Goal: Task Accomplishment & Management: Complete application form

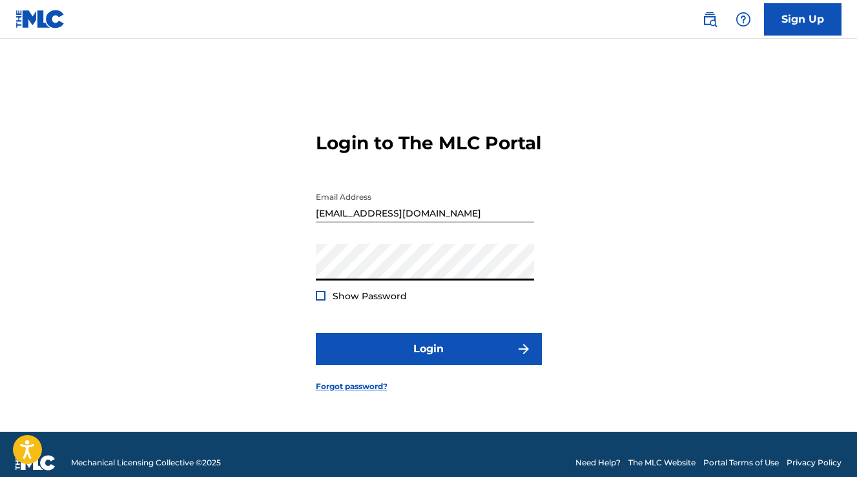
click at [321, 300] on div at bounding box center [321, 296] width 10 height 10
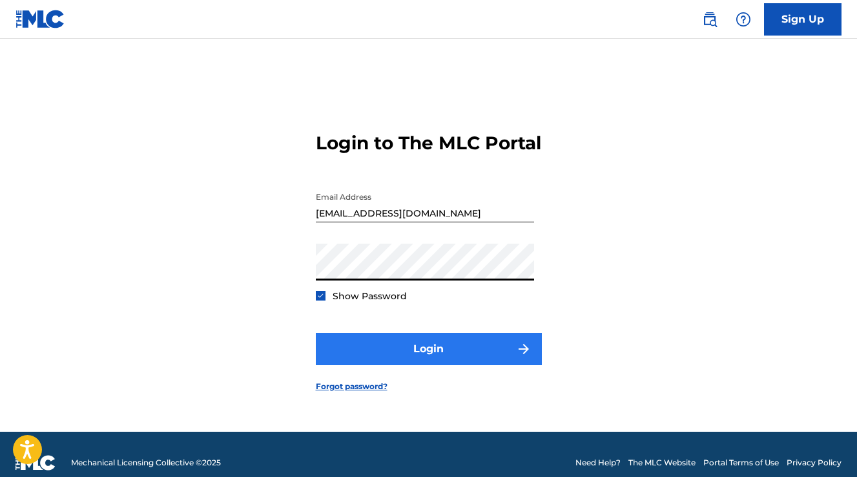
click at [406, 359] on button "Login" at bounding box center [429, 349] width 226 height 32
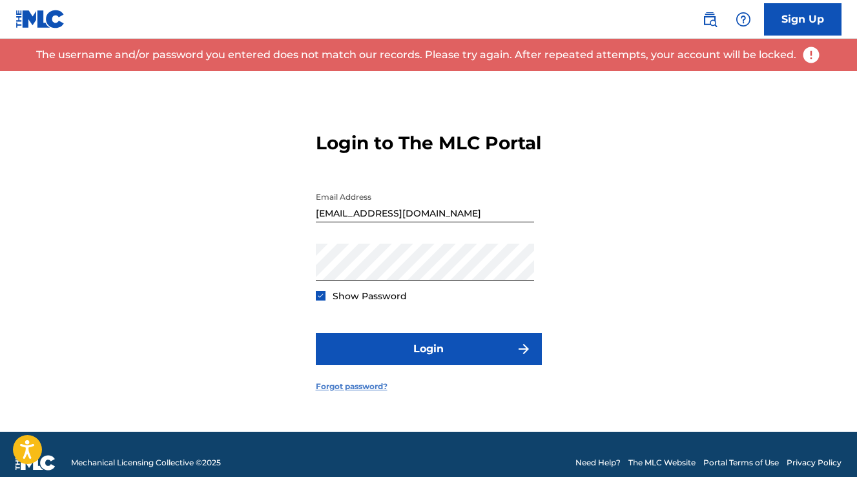
click at [359, 392] on link "Forgot password?" at bounding box center [352, 386] width 72 height 12
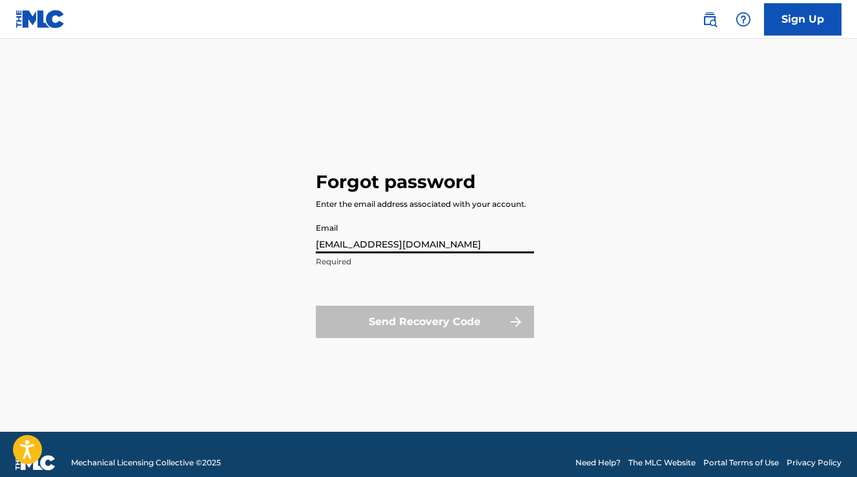
click at [424, 321] on button "Send Recovery Code" at bounding box center [425, 322] width 218 height 32
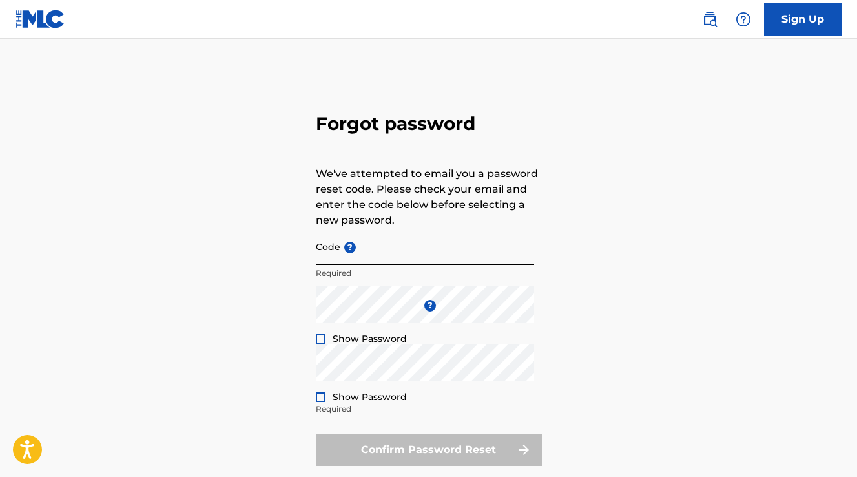
click at [410, 254] on input "Code ?" at bounding box center [425, 246] width 218 height 37
paste input "FP_39a29cadf5e46d07111a42a9addd"
type input "FP_39a29cadf5e46d07111a42a9addd"
click at [321, 338] on div at bounding box center [321, 339] width 10 height 10
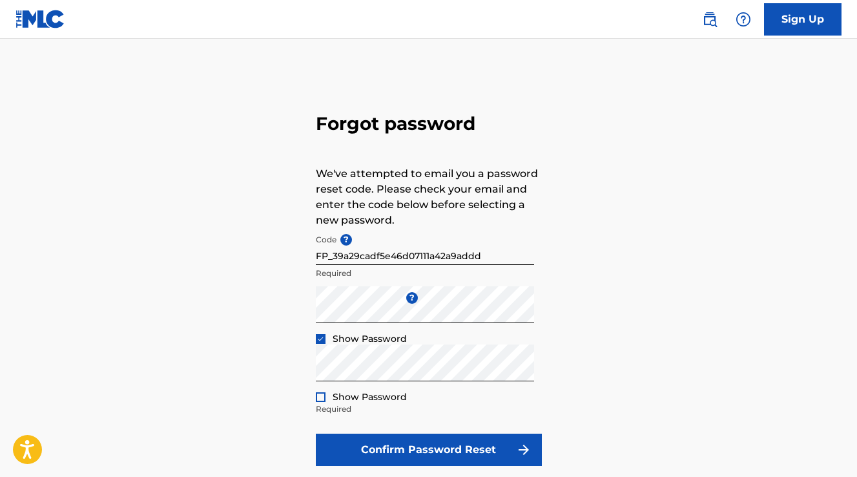
click at [320, 395] on div at bounding box center [321, 397] width 10 height 10
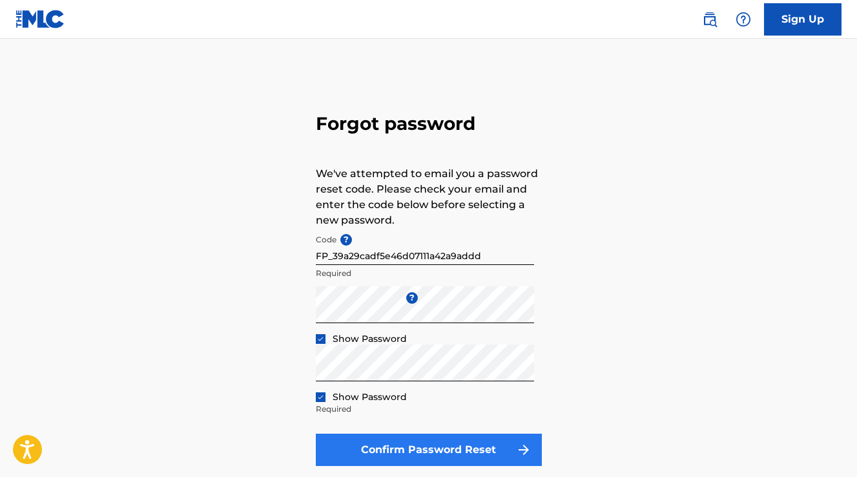
click at [414, 446] on button "Confirm Password Reset" at bounding box center [429, 449] width 226 height 32
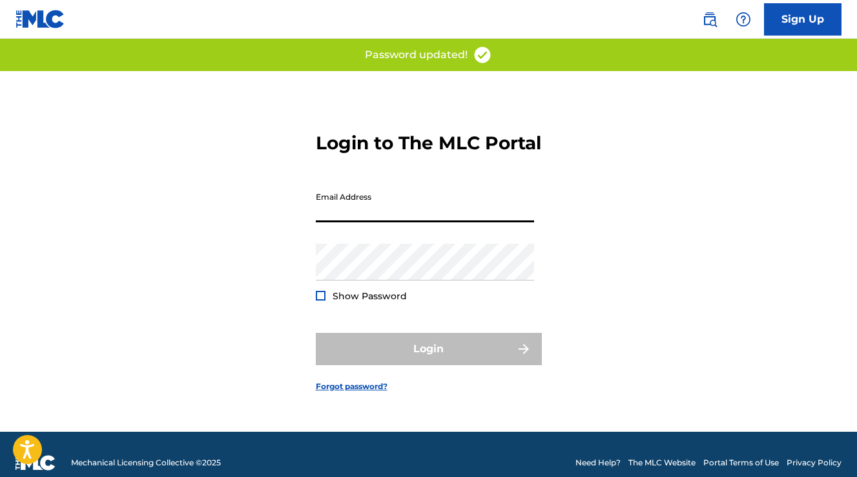
type input "[EMAIL_ADDRESS][DOMAIN_NAME]"
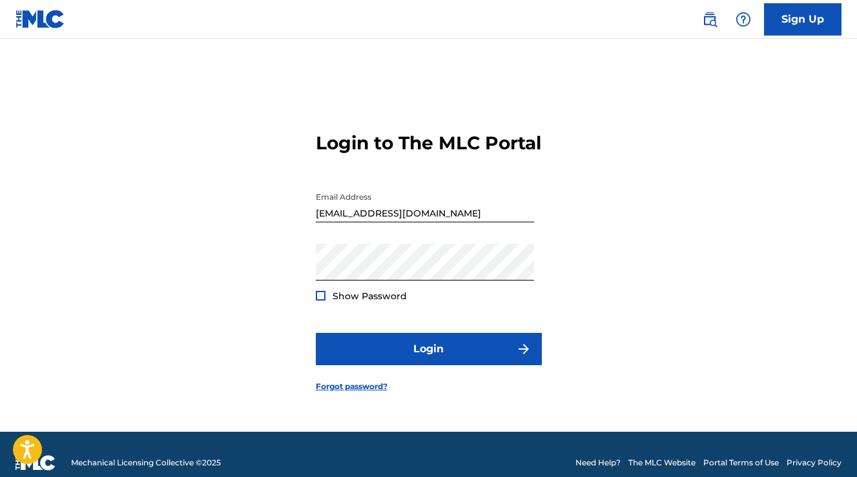
click at [318, 300] on div at bounding box center [321, 296] width 10 height 10
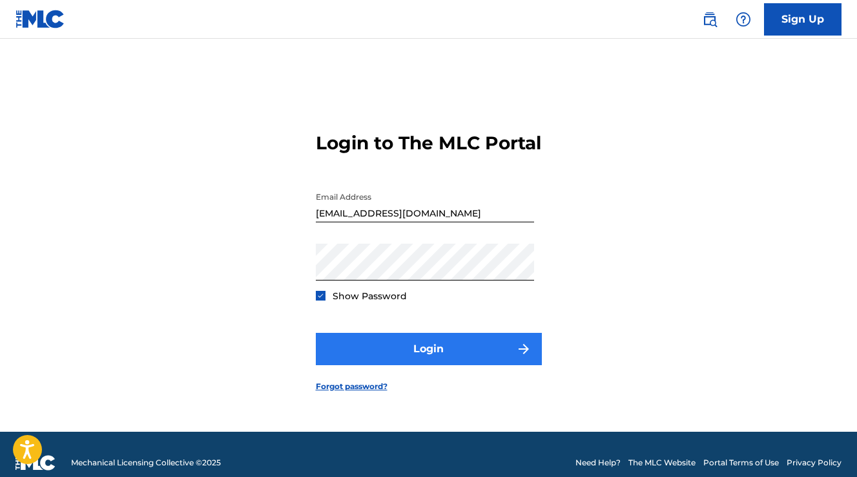
click at [384, 349] on button "Login" at bounding box center [429, 349] width 226 height 32
click at [391, 356] on button "Login" at bounding box center [429, 349] width 226 height 32
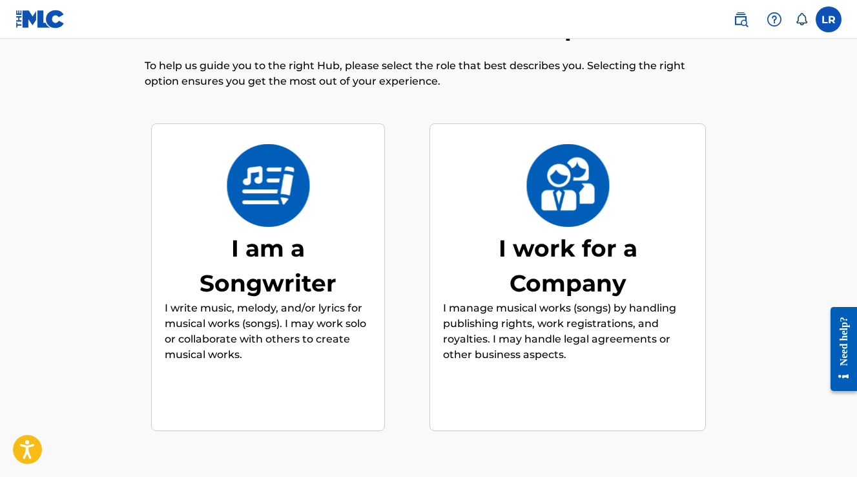
click at [271, 269] on div "I am a Songwriter" at bounding box center [268, 266] width 194 height 70
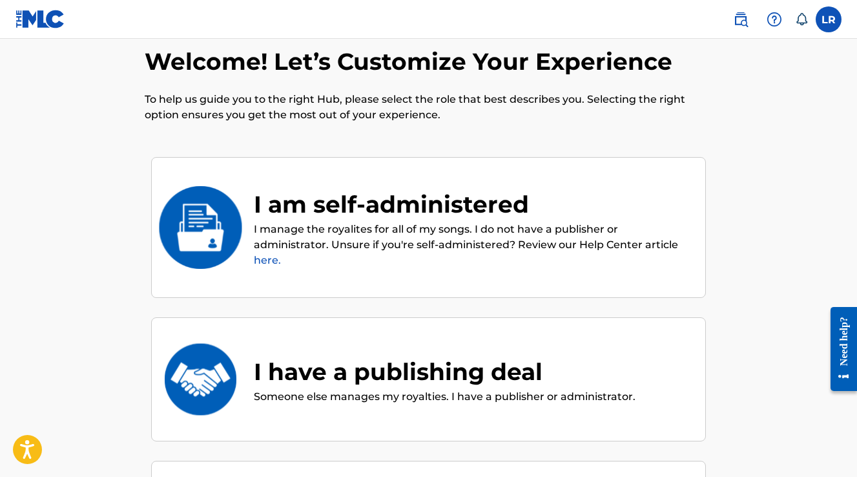
scroll to position [23, 0]
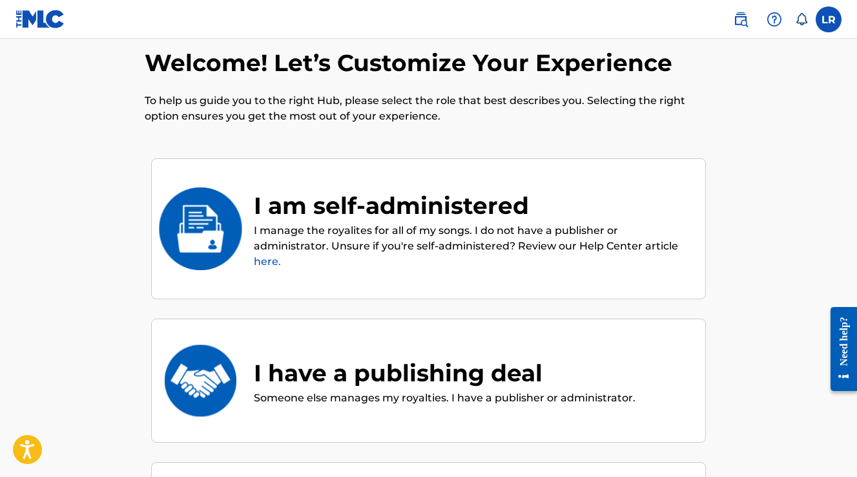
click at [406, 205] on div "I am self-administered" at bounding box center [473, 205] width 439 height 35
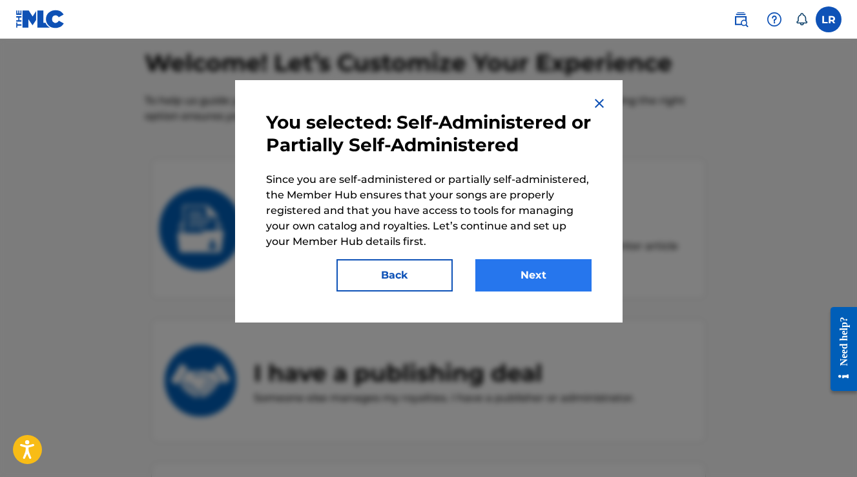
click at [547, 285] on button "Next" at bounding box center [533, 275] width 116 height 32
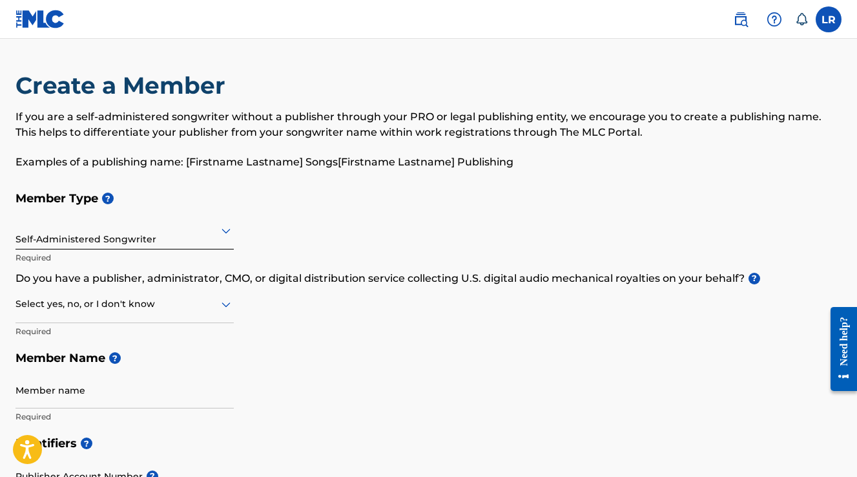
click at [171, 237] on div at bounding box center [125, 230] width 218 height 16
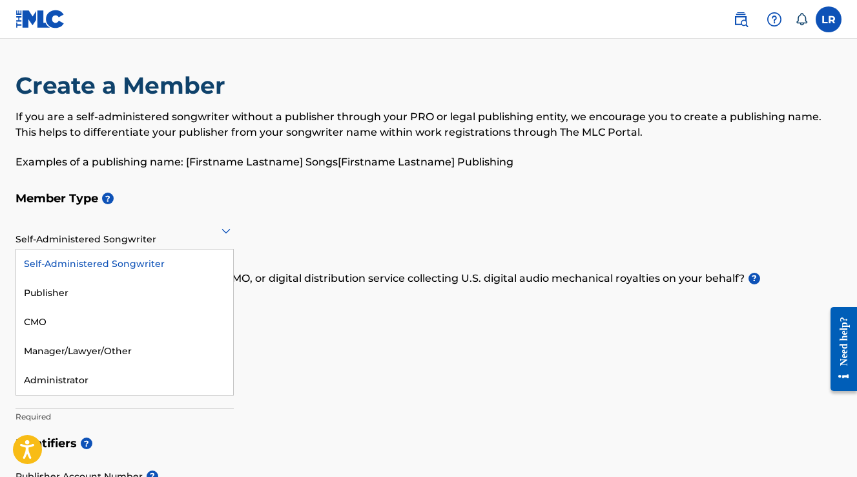
click at [123, 262] on div "Self-Administered Songwriter" at bounding box center [124, 263] width 217 height 29
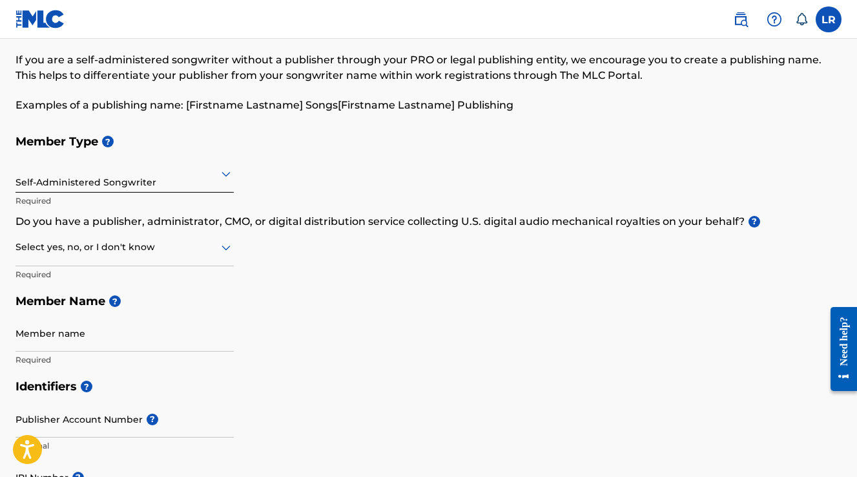
scroll to position [57, 0]
click at [157, 252] on div at bounding box center [125, 246] width 218 height 16
click at [125, 310] on div "No" at bounding box center [124, 309] width 217 height 29
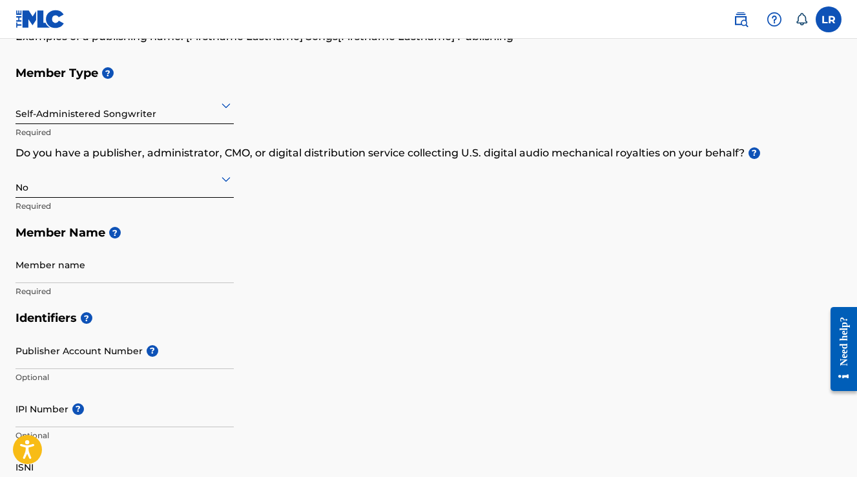
scroll to position [126, 0]
type input "[PERSON_NAME]"
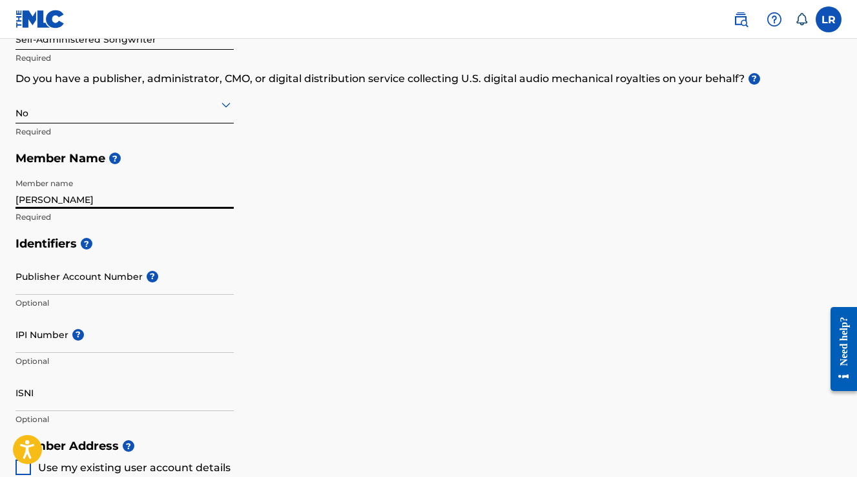
scroll to position [203, 0]
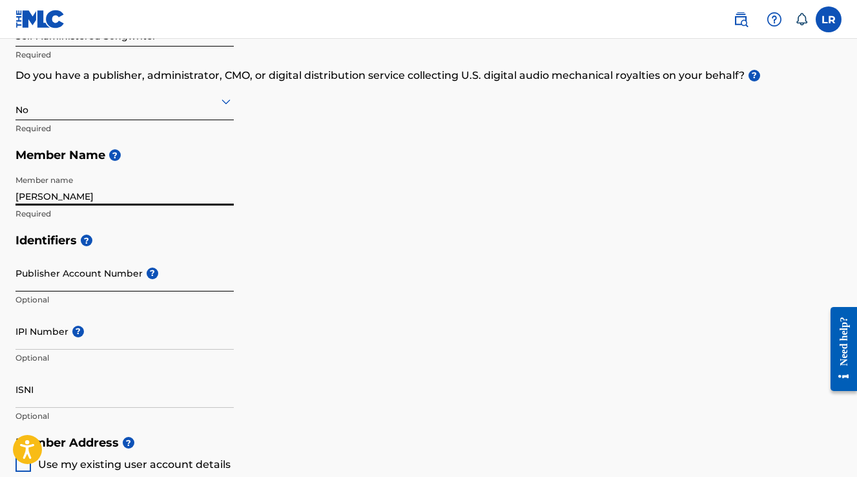
click at [107, 281] on input "Publisher Account Number ?" at bounding box center [125, 272] width 218 height 37
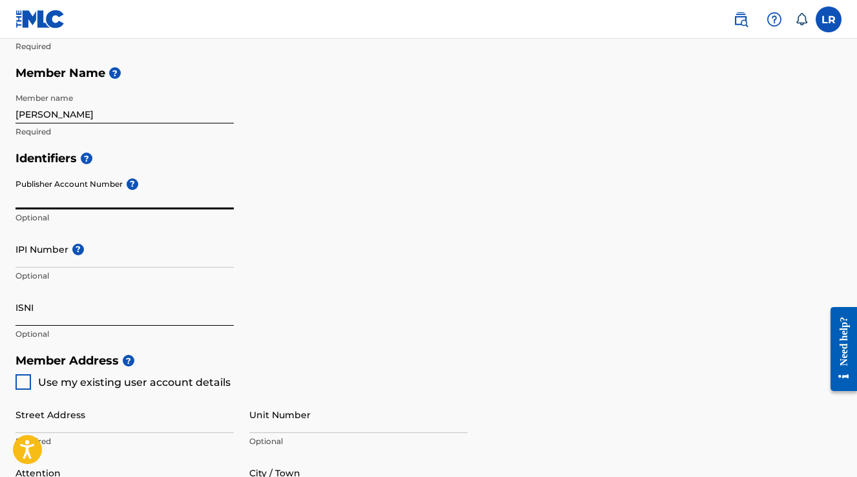
scroll to position [399, 0]
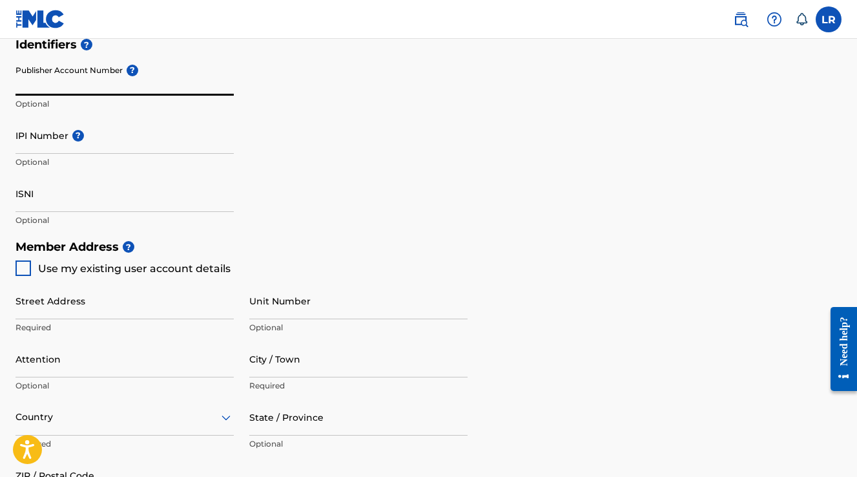
click at [21, 271] on div at bounding box center [24, 268] width 16 height 16
type input "6108 Fiesta Dr"
type input "[GEOGRAPHIC_DATA]"
type input "79912"
type input "915"
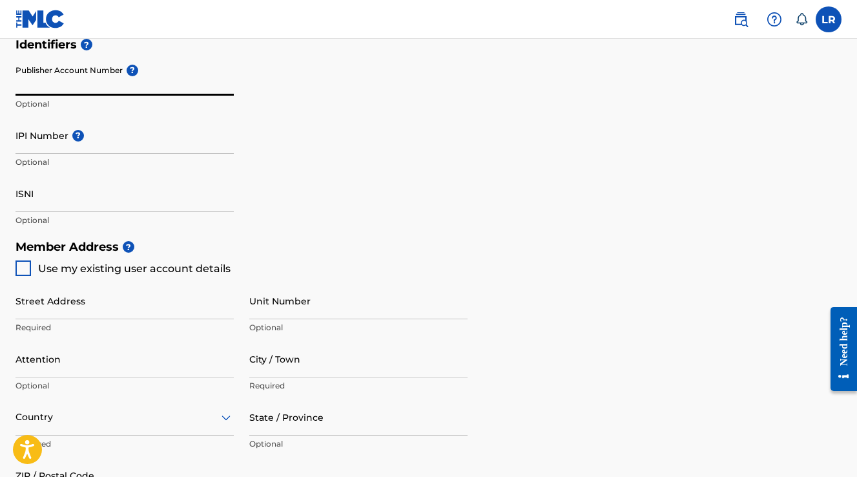
type input "7808350"
type input "[EMAIL_ADDRESS][DOMAIN_NAME]"
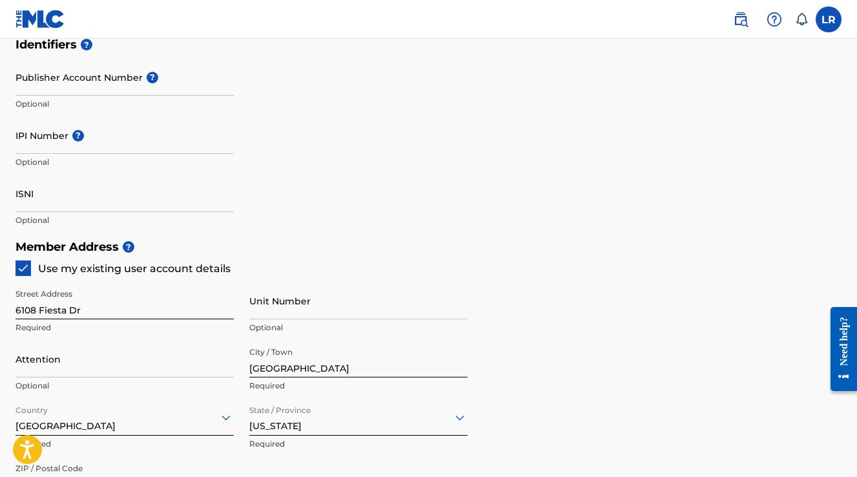
scroll to position [494, 0]
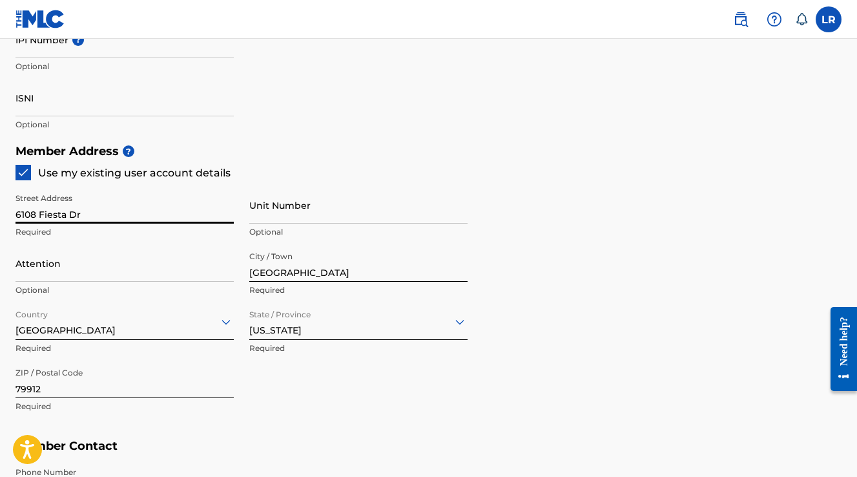
click at [61, 213] on input "6108 Fiesta Dr" at bounding box center [125, 205] width 218 height 37
type input "222 [PERSON_NAME] Dr"
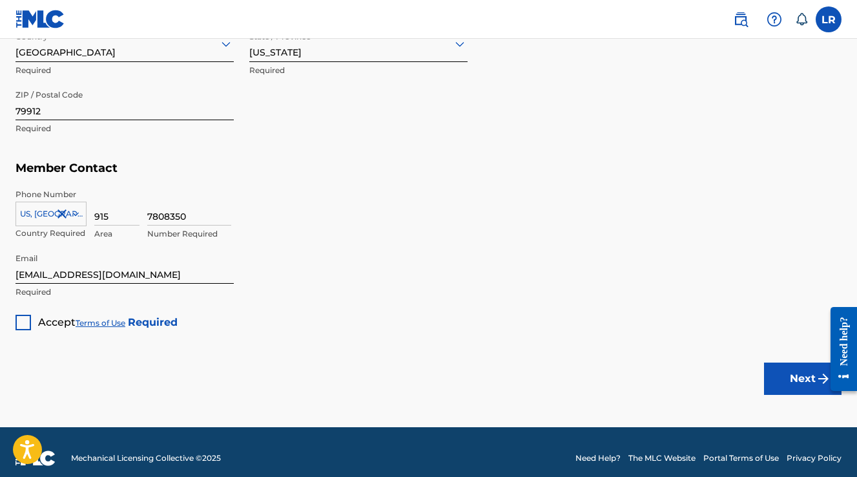
scroll to position [779, 0]
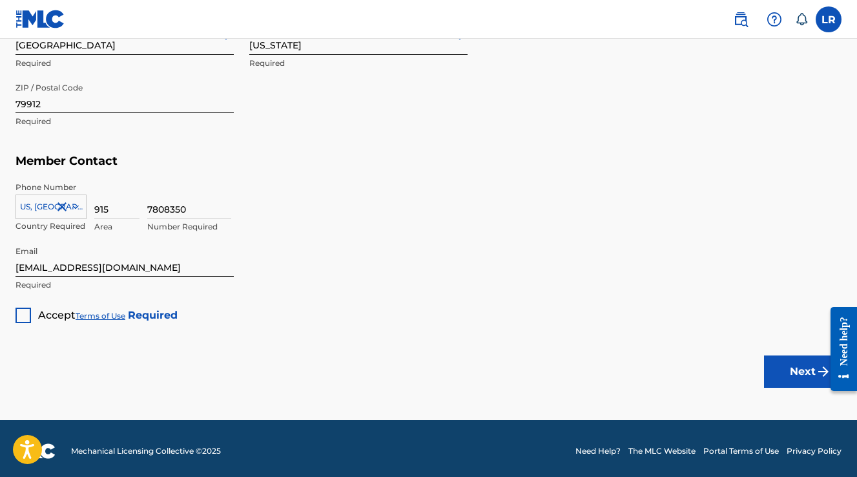
type input "Apt 704"
click at [63, 267] on input "[EMAIL_ADDRESS][DOMAIN_NAME]" at bounding box center [125, 258] width 218 height 37
type input "[EMAIL_ADDRESS][DOMAIN_NAME]"
click at [25, 311] on div at bounding box center [24, 315] width 16 height 16
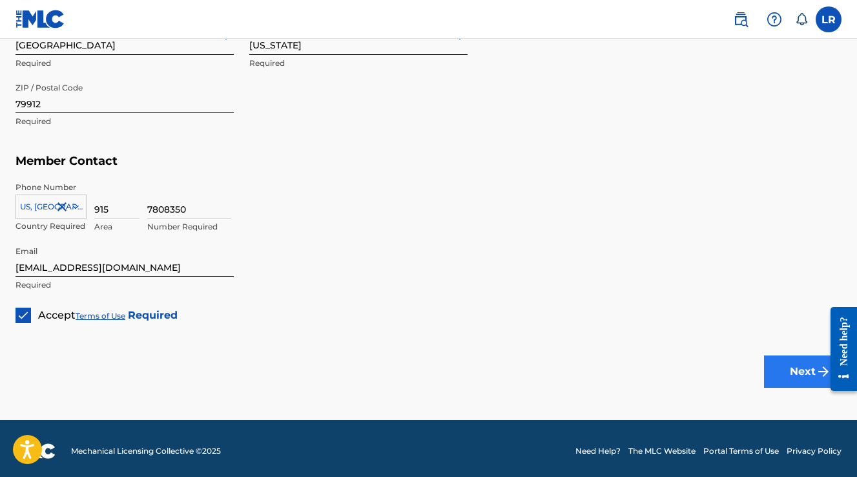
click at [803, 365] on button "Next" at bounding box center [803, 371] width 78 height 32
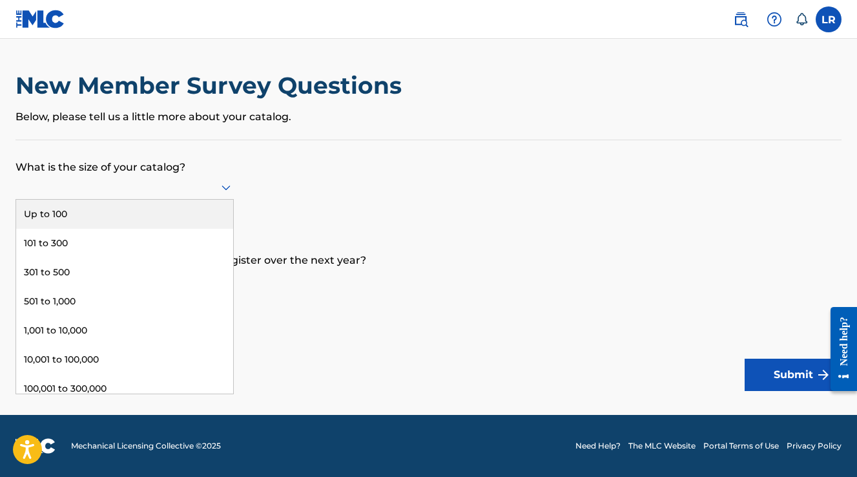
click at [213, 195] on div at bounding box center [125, 187] width 218 height 16
click at [94, 222] on div "Up to 100" at bounding box center [124, 214] width 217 height 29
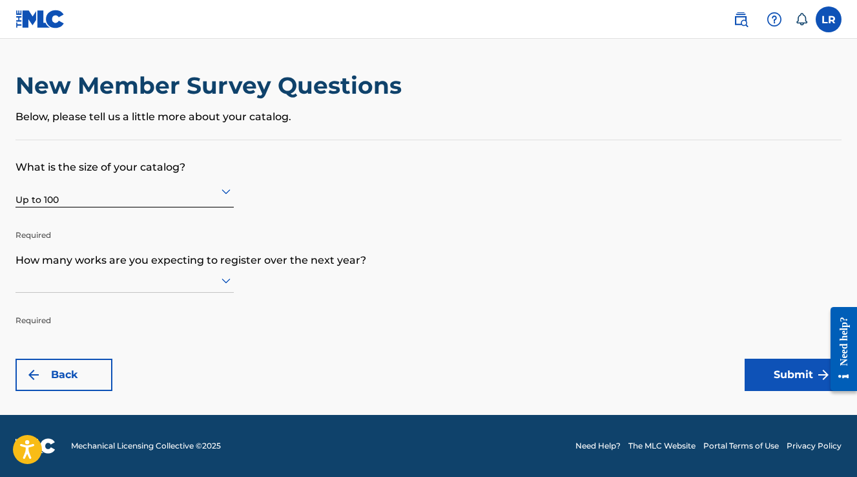
scroll to position [1, 0]
click at [172, 288] on div at bounding box center [125, 280] width 218 height 16
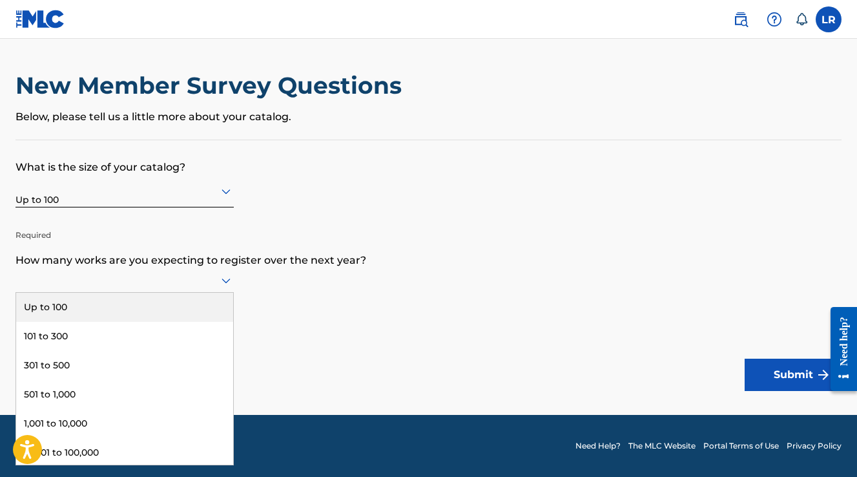
click at [113, 320] on div "Up to 100" at bounding box center [124, 307] width 217 height 29
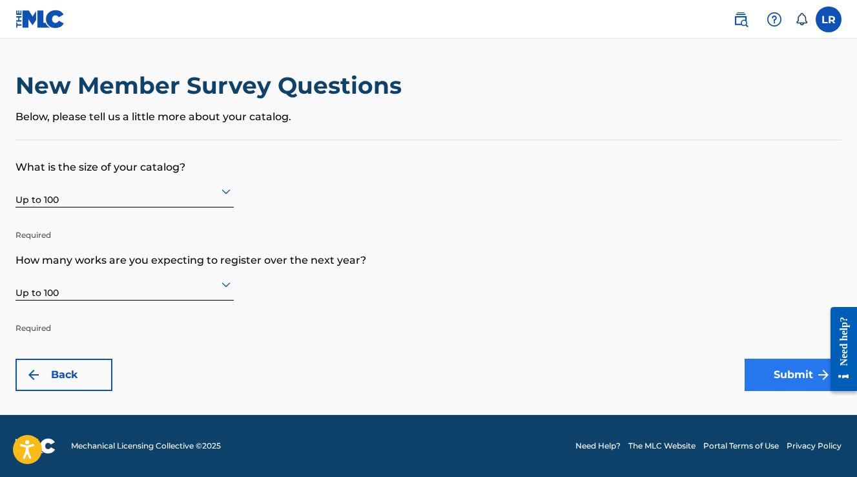
click at [767, 373] on button "Submit" at bounding box center [793, 374] width 97 height 32
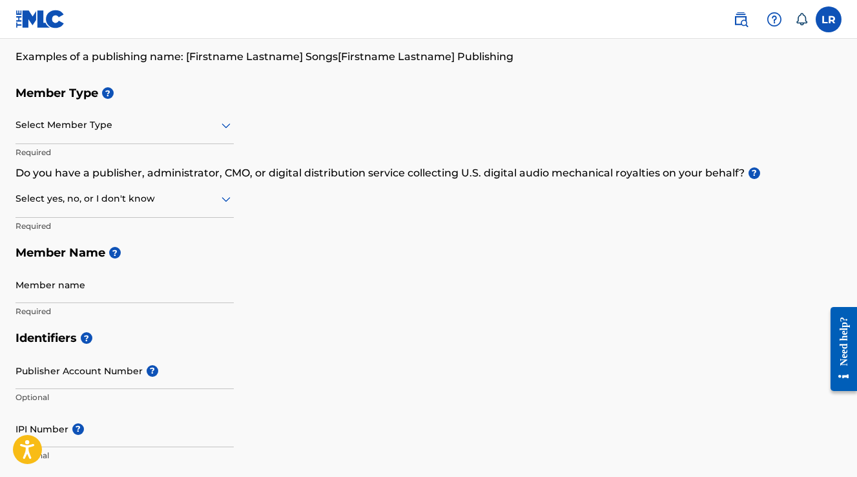
scroll to position [103, 0]
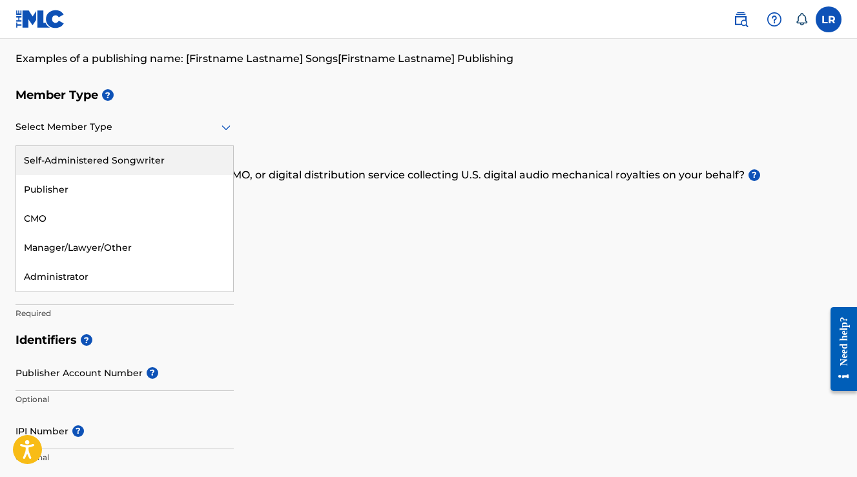
click at [213, 123] on div at bounding box center [125, 127] width 218 height 16
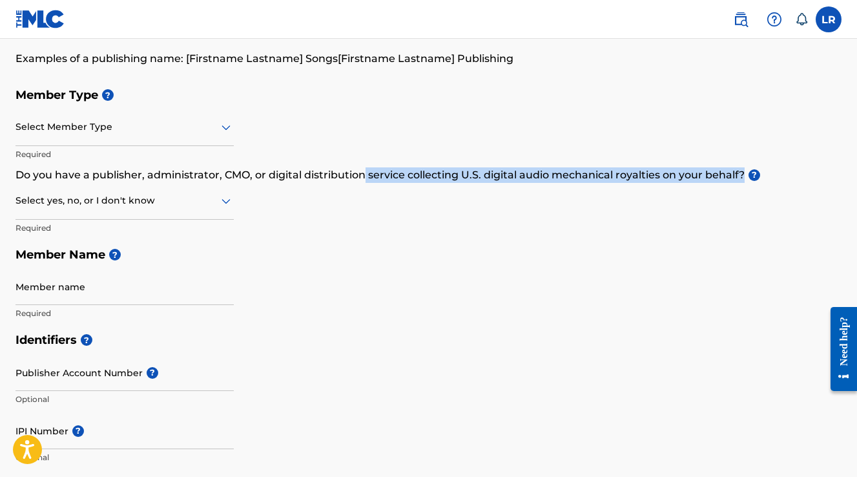
click at [362, 180] on p "Do you have a publisher, administrator, CMO, or digital distribution service co…" at bounding box center [429, 175] width 826 height 16
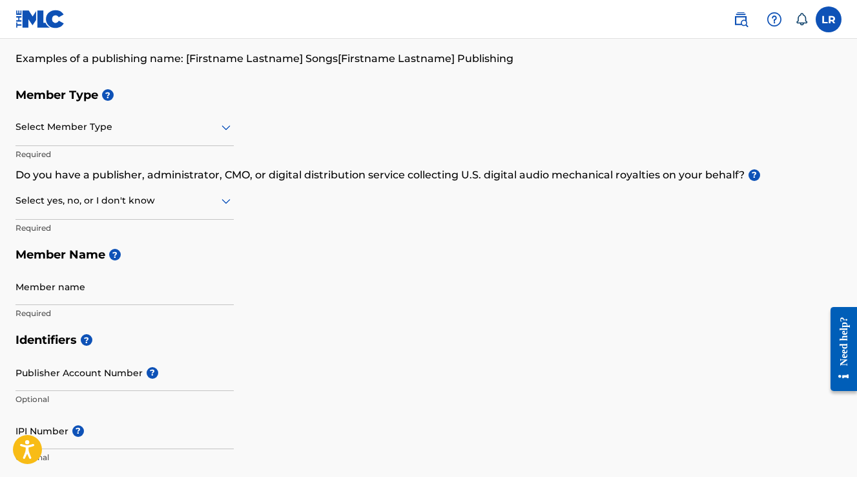
click at [192, 119] on div at bounding box center [125, 127] width 218 height 16
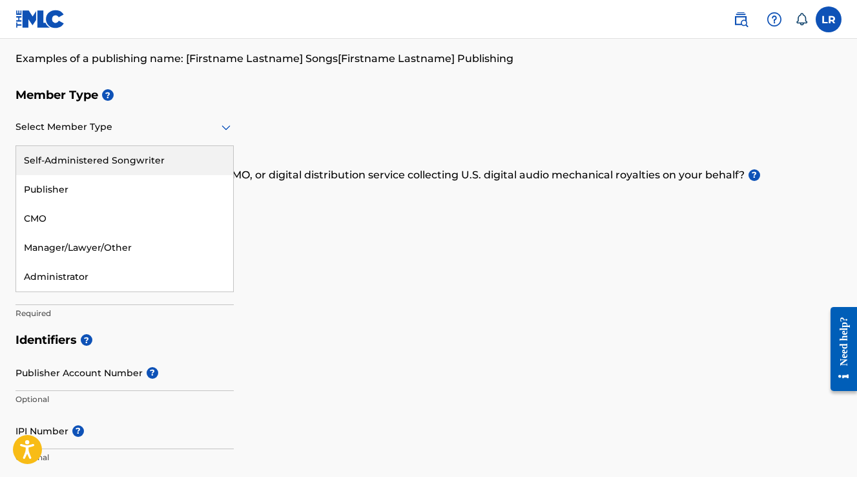
click at [158, 163] on div "Self-Administered Songwriter" at bounding box center [124, 160] width 217 height 29
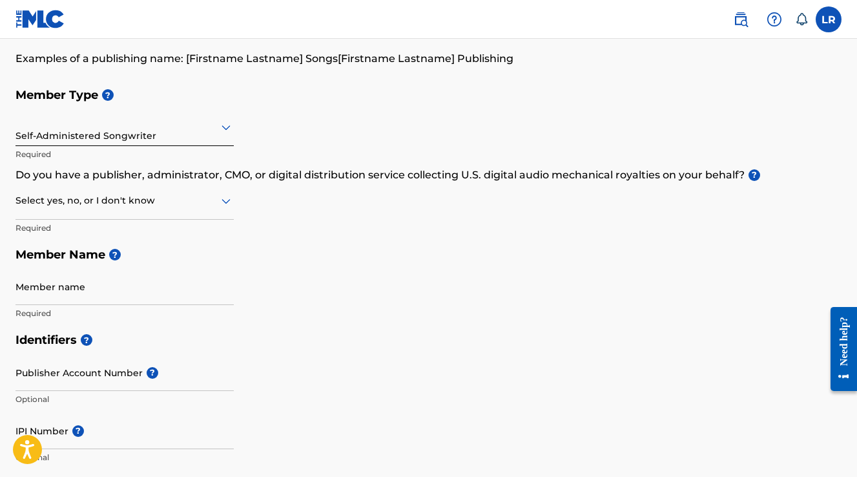
click at [202, 203] on div at bounding box center [125, 200] width 218 height 16
click at [119, 256] on div "No" at bounding box center [124, 263] width 217 height 29
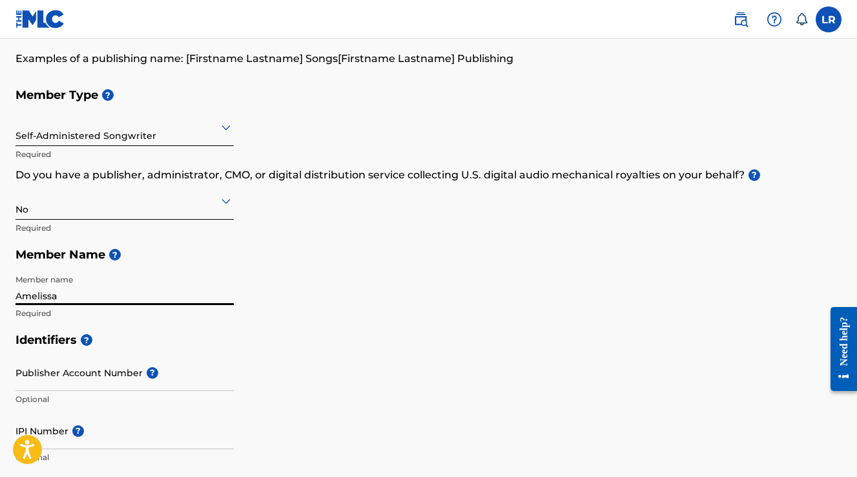
type input "Amelissa"
click at [362, 267] on h5 "Member Name ?" at bounding box center [429, 255] width 826 height 28
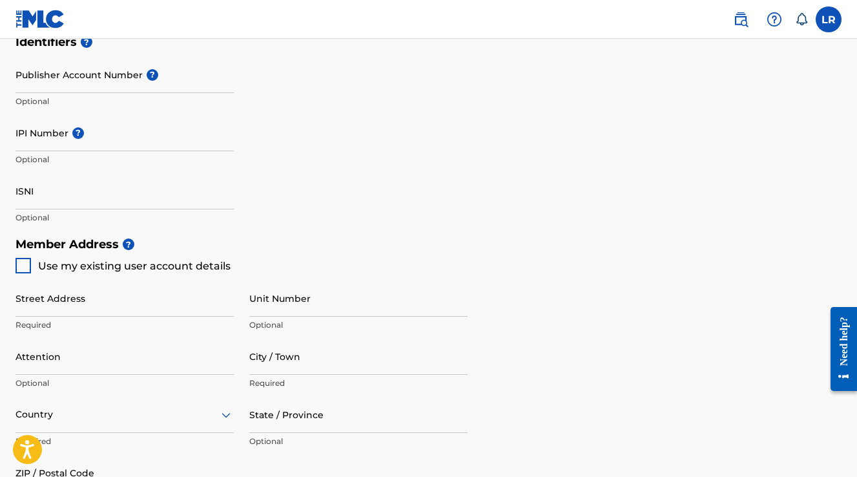
scroll to position [404, 0]
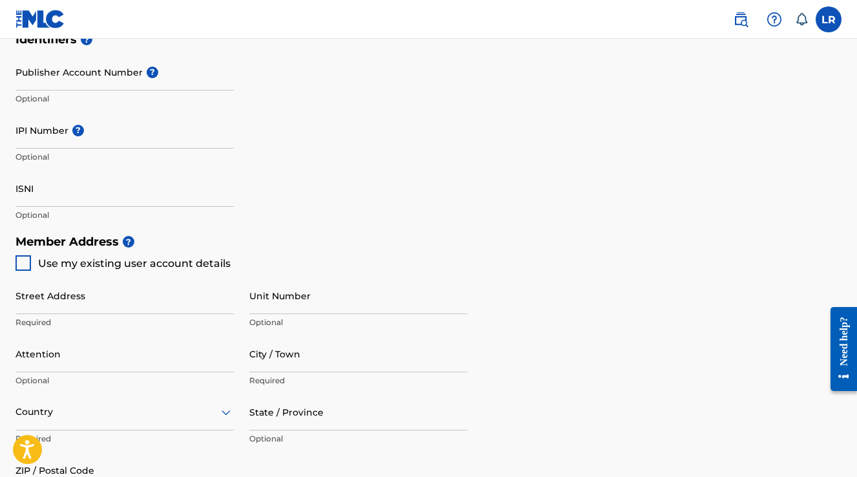
click at [18, 263] on div at bounding box center [24, 263] width 16 height 16
type input "6108 Fiesta Dr"
type input "[GEOGRAPHIC_DATA]"
type input "79912"
type input "915"
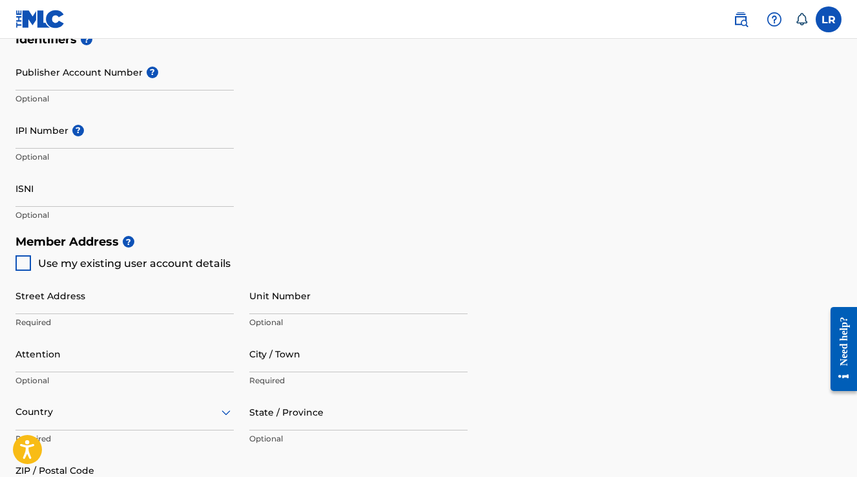
type input "7808350"
type input "[EMAIL_ADDRESS][DOMAIN_NAME]"
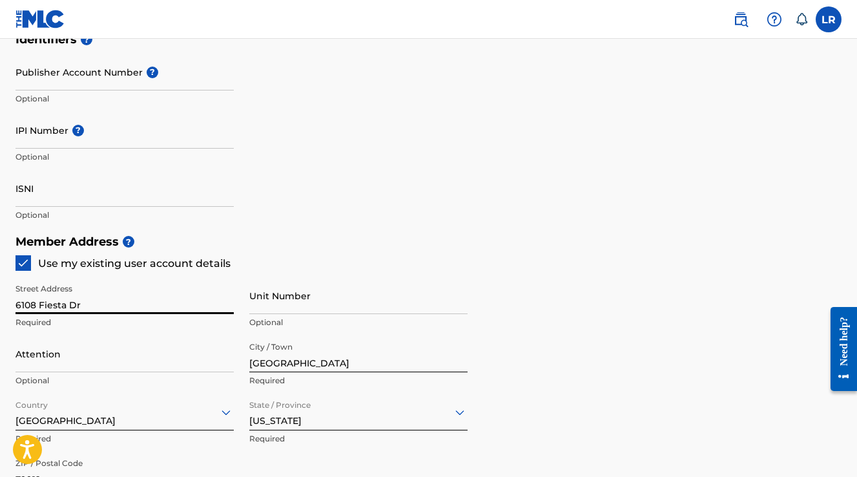
click at [25, 265] on img at bounding box center [23, 262] width 13 height 13
click at [52, 306] on input "6108 Fiesta Dr" at bounding box center [125, 295] width 218 height 37
type input "222 [PERSON_NAME] Dr"
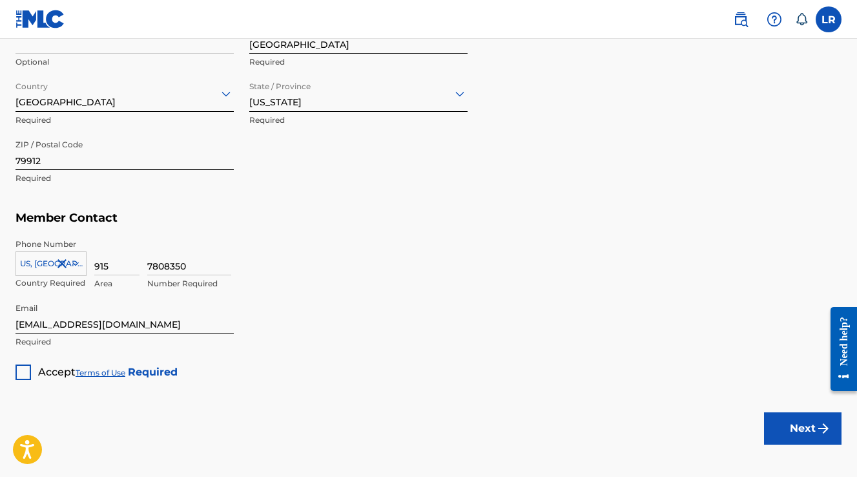
scroll to position [745, 0]
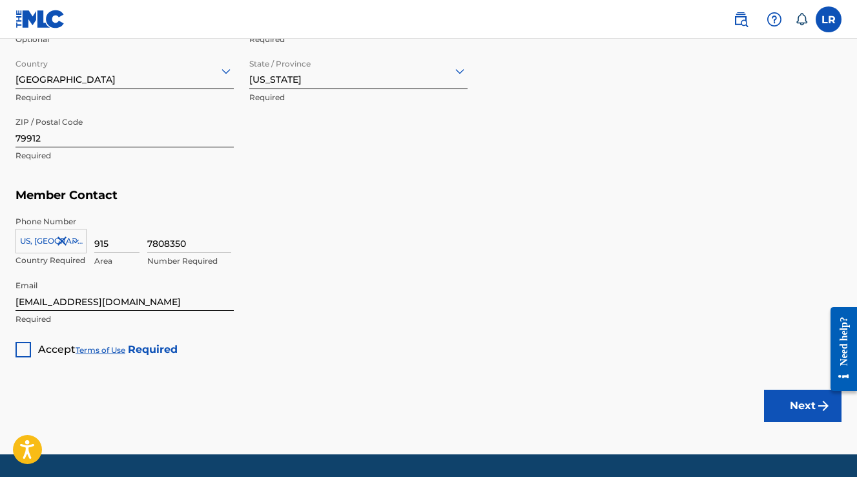
type input "Apt 704"
click at [54, 305] on input "[EMAIL_ADDRESS][DOMAIN_NAME]" at bounding box center [125, 292] width 218 height 37
type input "[EMAIL_ADDRESS][DOMAIN_NAME]"
click at [25, 347] on div at bounding box center [24, 350] width 16 height 16
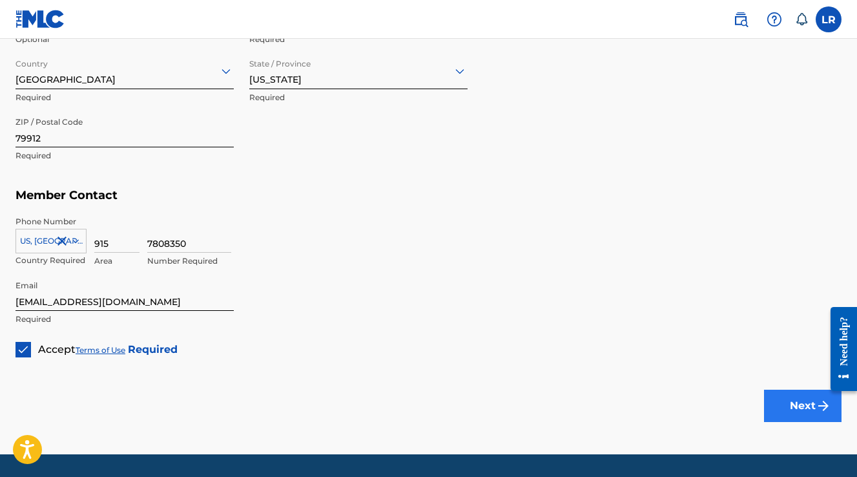
click at [798, 398] on button "Next" at bounding box center [803, 405] width 78 height 32
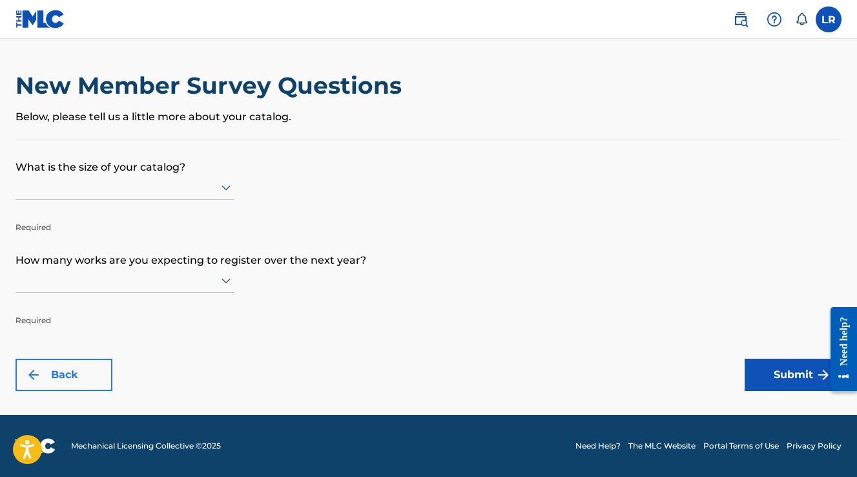
click at [76, 376] on button "Back" at bounding box center [64, 374] width 97 height 32
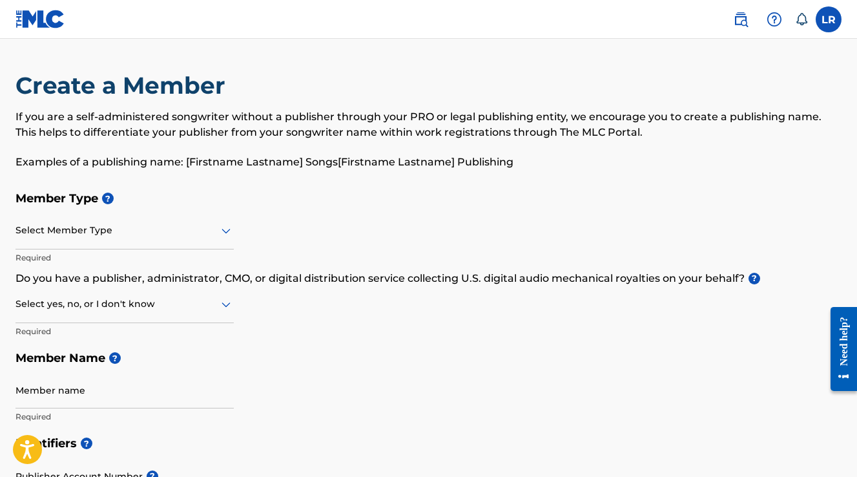
click at [43, 18] on img at bounding box center [41, 19] width 50 height 19
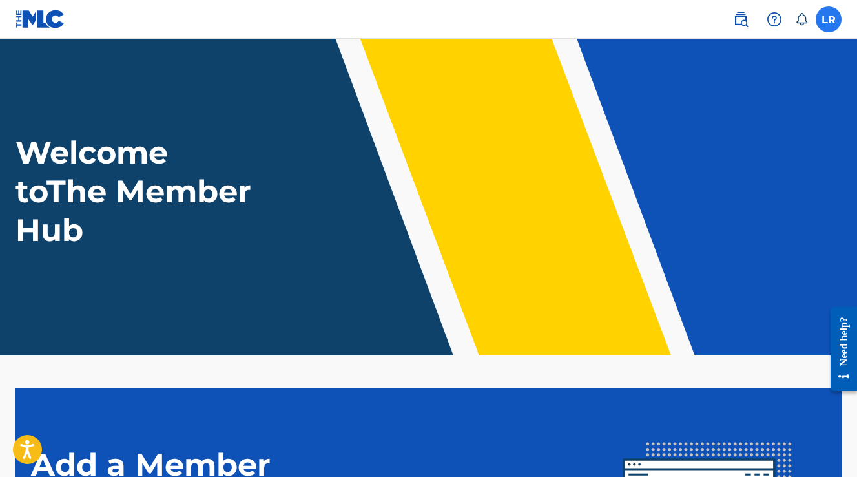
click at [832, 19] on label at bounding box center [829, 19] width 26 height 26
click at [829, 19] on input "LR [PERSON_NAME] [EMAIL_ADDRESS][DOMAIN_NAME] Notification Preferences Profile …" at bounding box center [829, 19] width 0 height 0
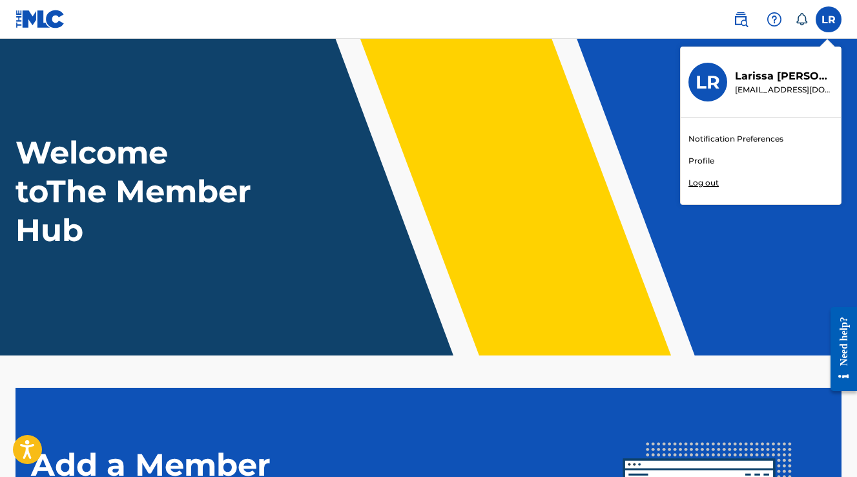
click at [698, 165] on link "Profile" at bounding box center [702, 161] width 26 height 12
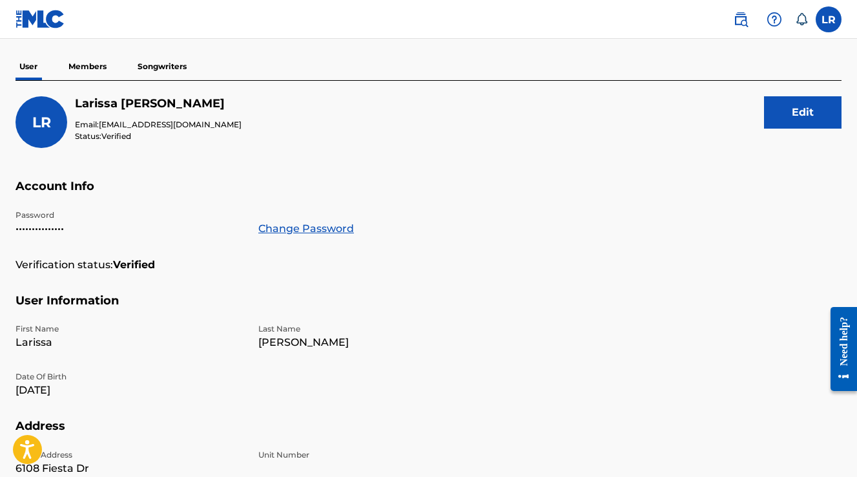
scroll to position [112, 0]
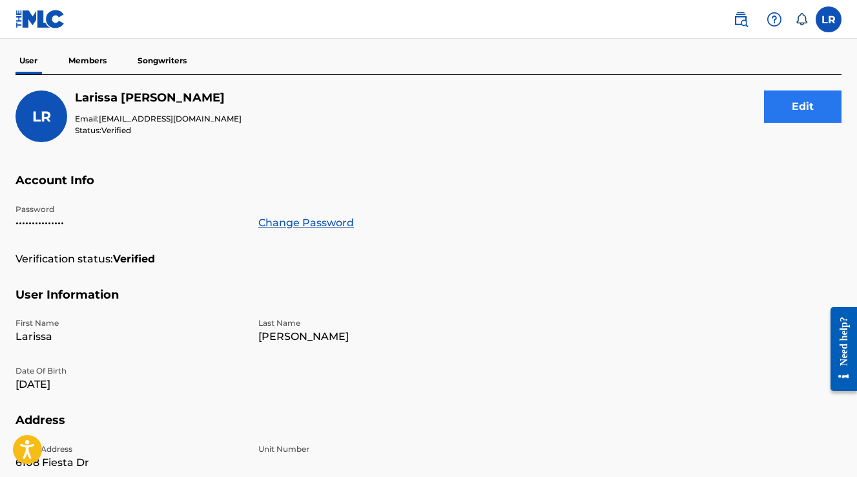
click at [793, 104] on button "Edit" at bounding box center [803, 106] width 78 height 32
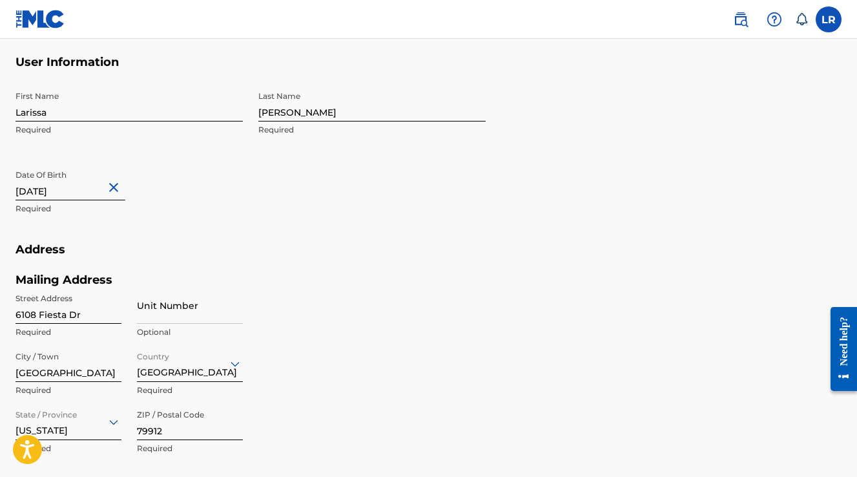
scroll to position [357, 0]
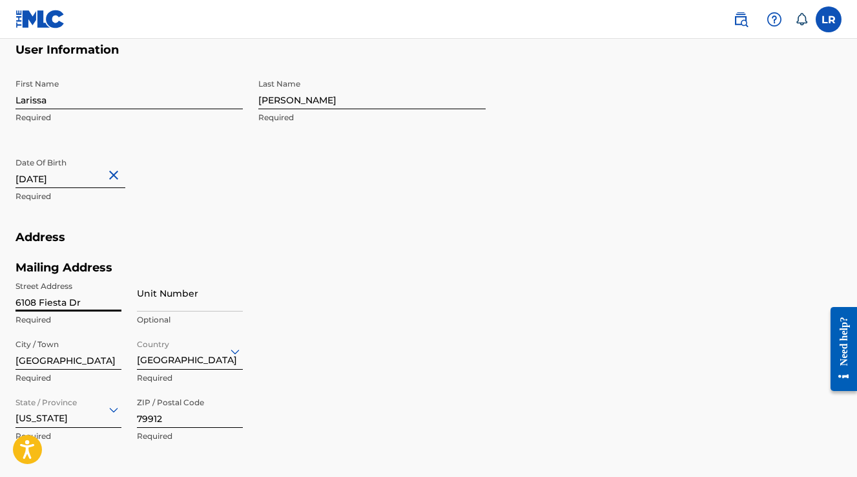
click at [56, 298] on input "6108 Fiesta Dr" at bounding box center [69, 293] width 106 height 37
type input "222 [PERSON_NAME] Dr"
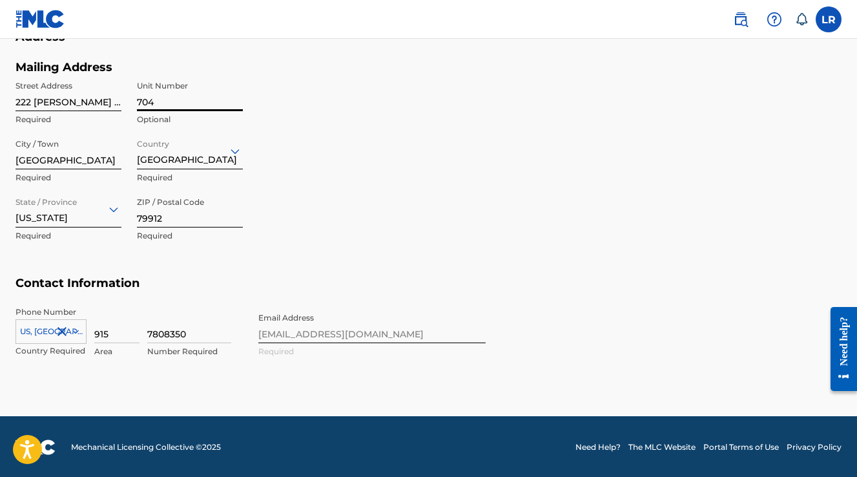
scroll to position [557, 0]
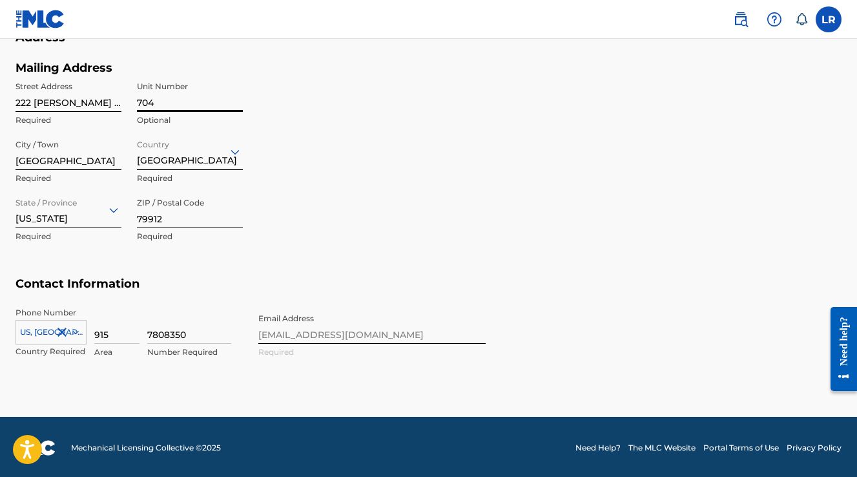
type input "704"
click at [290, 329] on div "Phone Number [GEOGRAPHIC_DATA], [GEOGRAPHIC_DATA] +1 Country Required 915 Area …" at bounding box center [251, 346] width 470 height 79
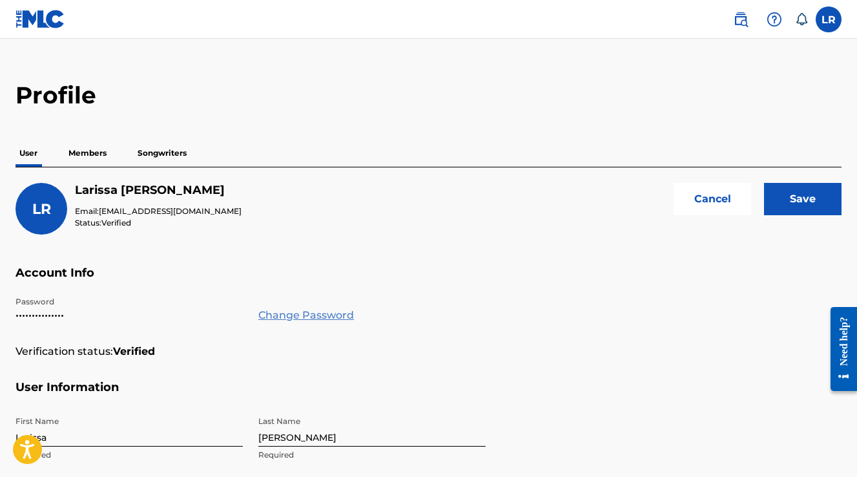
scroll to position [55, 0]
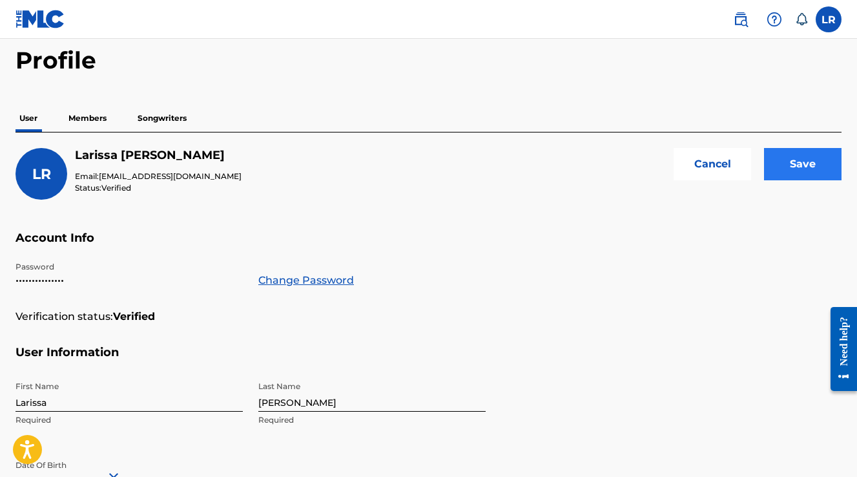
click at [797, 167] on input "Save" at bounding box center [803, 164] width 78 height 32
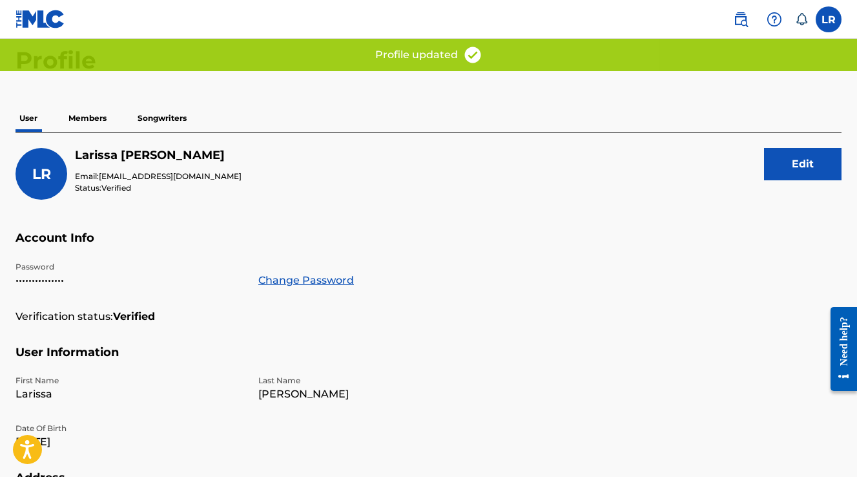
click at [74, 110] on p "Members" at bounding box center [88, 118] width 46 height 27
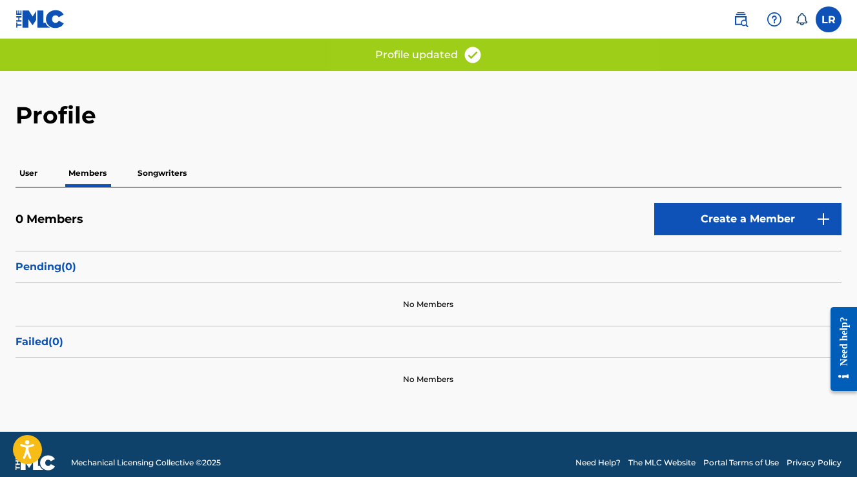
click at [153, 165] on p "Songwriters" at bounding box center [162, 173] width 57 height 27
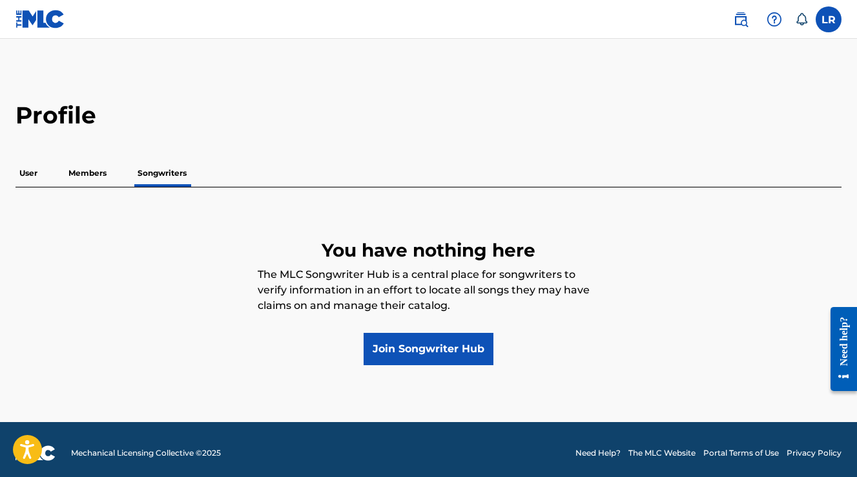
click at [23, 175] on p "User" at bounding box center [29, 173] width 26 height 27
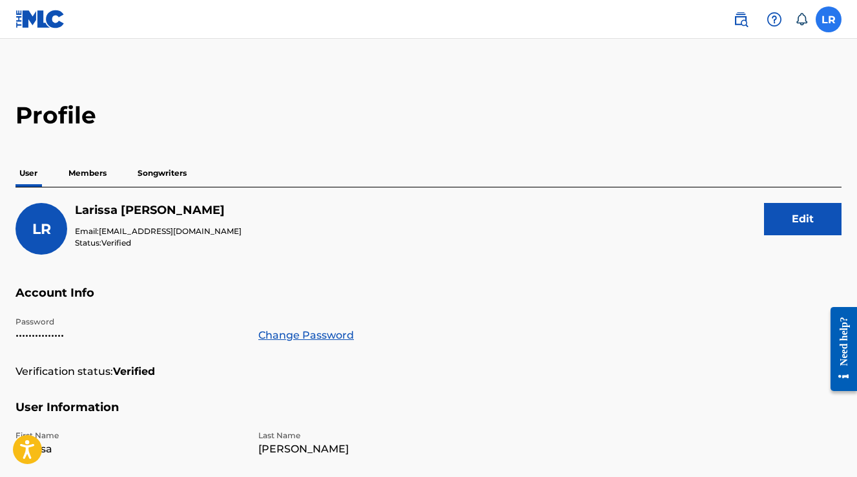
click at [831, 18] on label at bounding box center [829, 19] width 26 height 26
click at [829, 19] on input "LR [PERSON_NAME] [EMAIL_ADDRESS][DOMAIN_NAME] Notification Preferences Profile …" at bounding box center [829, 19] width 0 height 0
click at [430, 270] on div "LR [PERSON_NAME] Email: [EMAIL_ADDRESS][DOMAIN_NAME] Status: Verified Edit" at bounding box center [429, 244] width 826 height 83
click at [25, 17] on img at bounding box center [41, 19] width 50 height 19
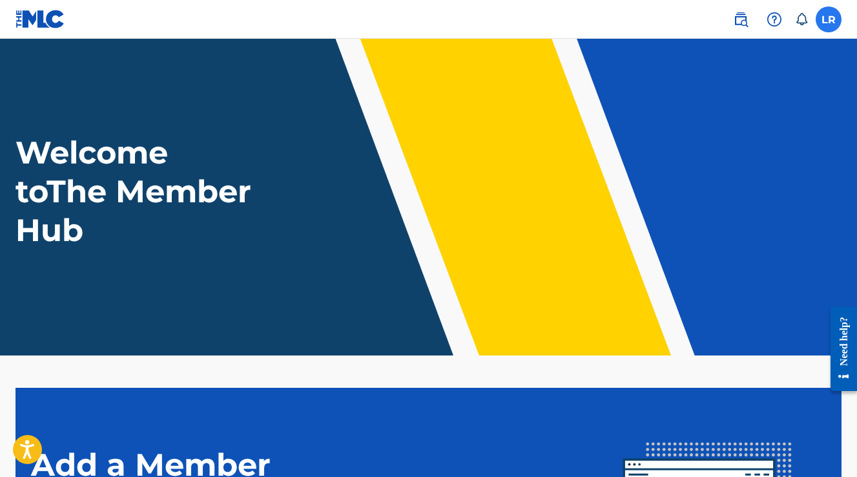
click at [820, 17] on label at bounding box center [829, 19] width 26 height 26
click at [829, 19] on input "LR [PERSON_NAME] [EMAIL_ADDRESS][DOMAIN_NAME] Notification Preferences Profile …" at bounding box center [829, 19] width 0 height 0
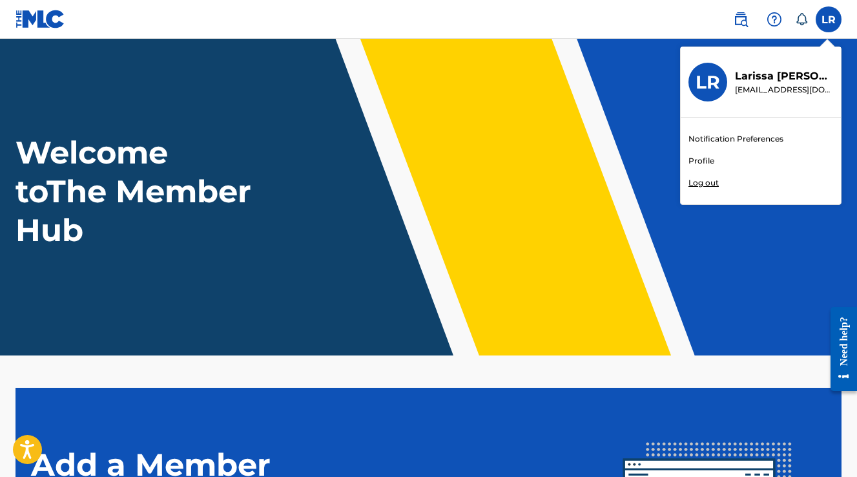
click at [697, 163] on link "Profile" at bounding box center [702, 161] width 26 height 12
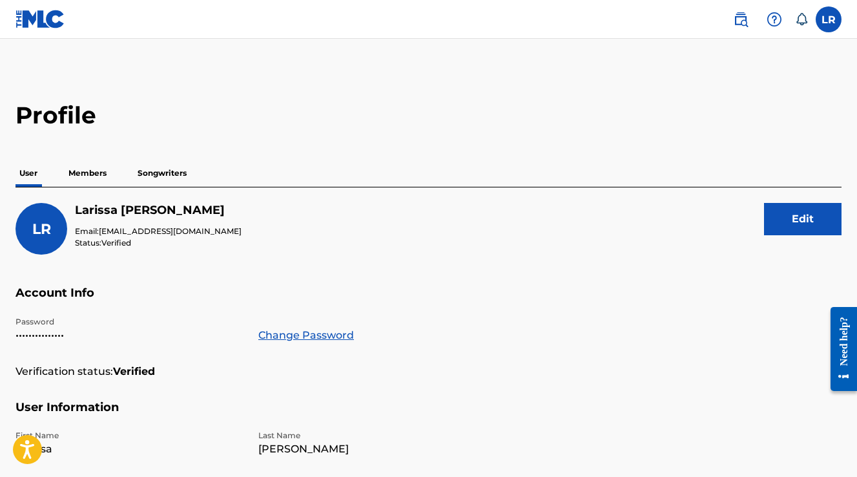
click at [159, 162] on p "Songwriters" at bounding box center [162, 173] width 57 height 27
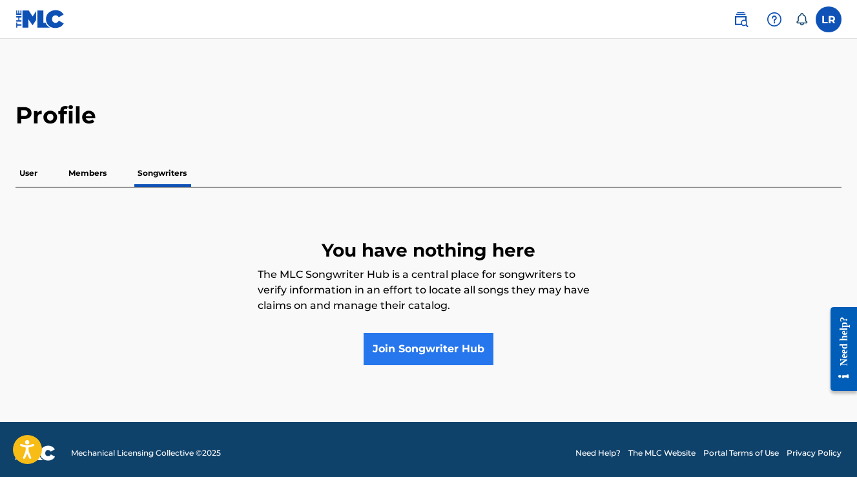
click at [416, 352] on link "Join Songwriter Hub" at bounding box center [429, 349] width 130 height 32
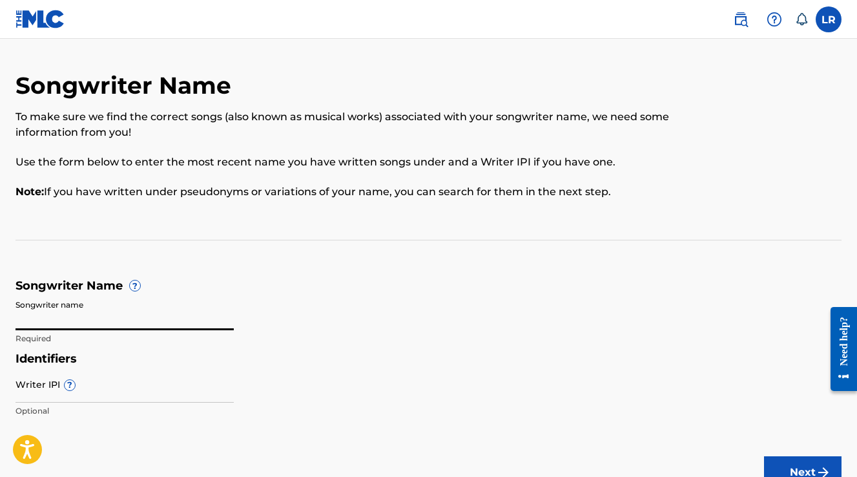
click at [77, 314] on input "Songwriter name" at bounding box center [125, 311] width 218 height 37
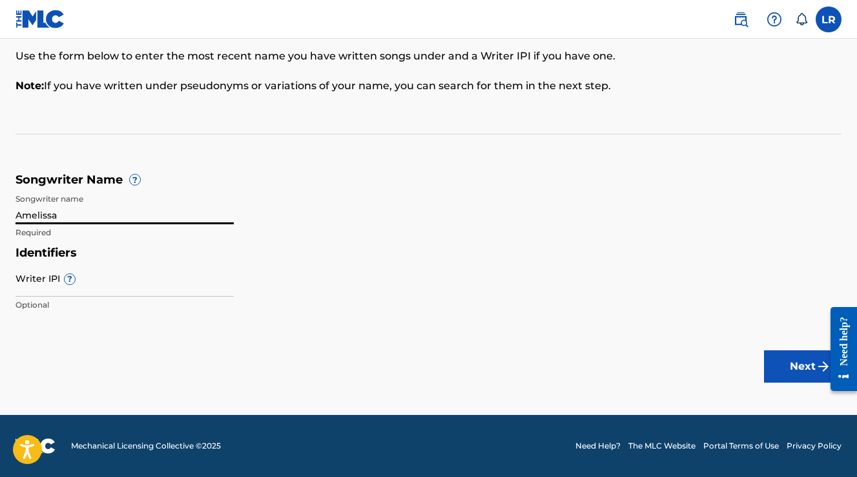
scroll to position [105, 0]
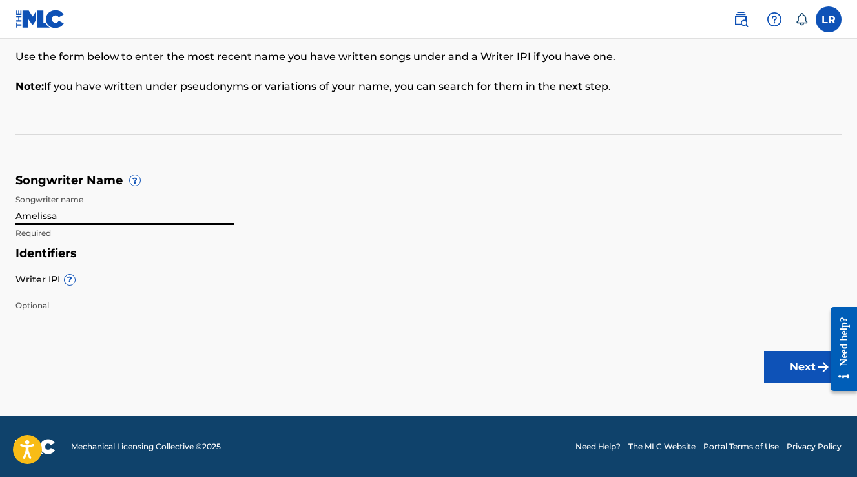
type input "Amelissa"
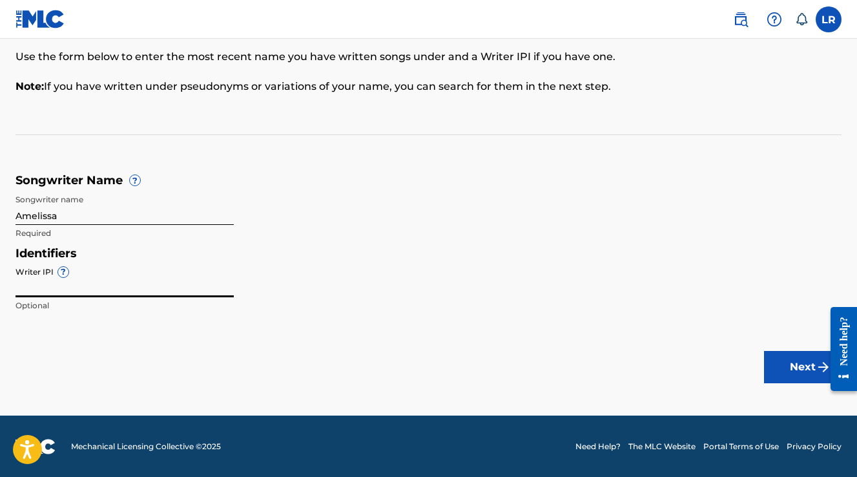
click at [37, 287] on input "Writer IPI ?" at bounding box center [125, 278] width 218 height 37
click at [48, 342] on main "Songwriter Name To make sure we find the correct songs (also known as musical w…" at bounding box center [428, 174] width 857 height 482
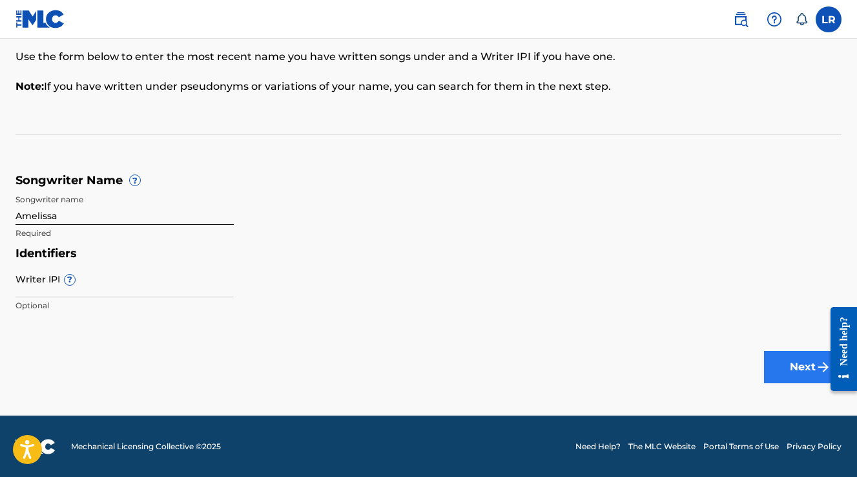
click at [786, 369] on button "Next" at bounding box center [803, 367] width 78 height 32
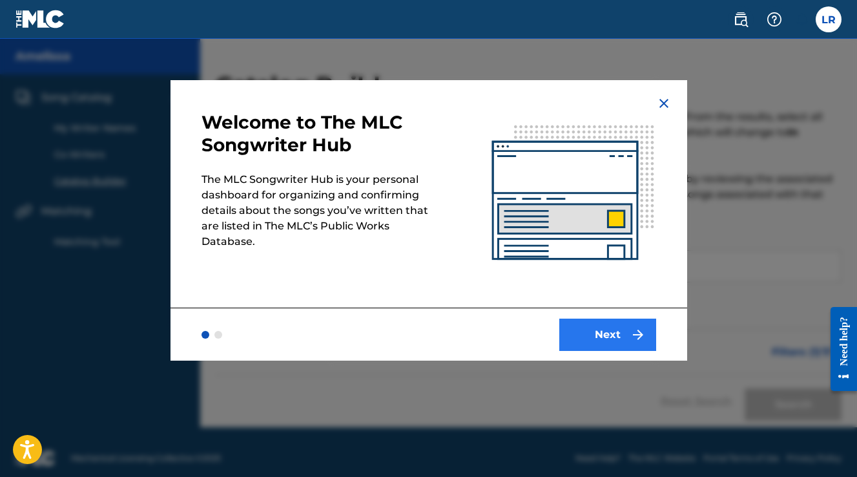
click at [619, 335] on button "Next" at bounding box center [607, 334] width 97 height 32
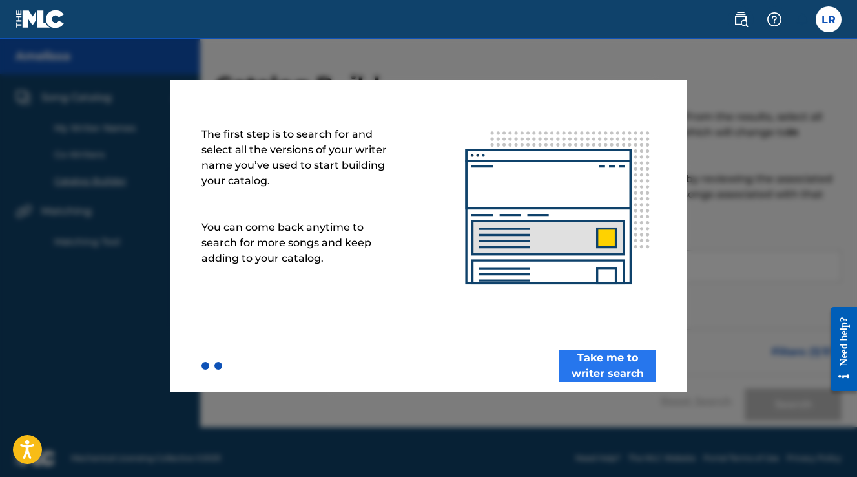
click at [605, 368] on button "Take me to writer search" at bounding box center [607, 365] width 97 height 32
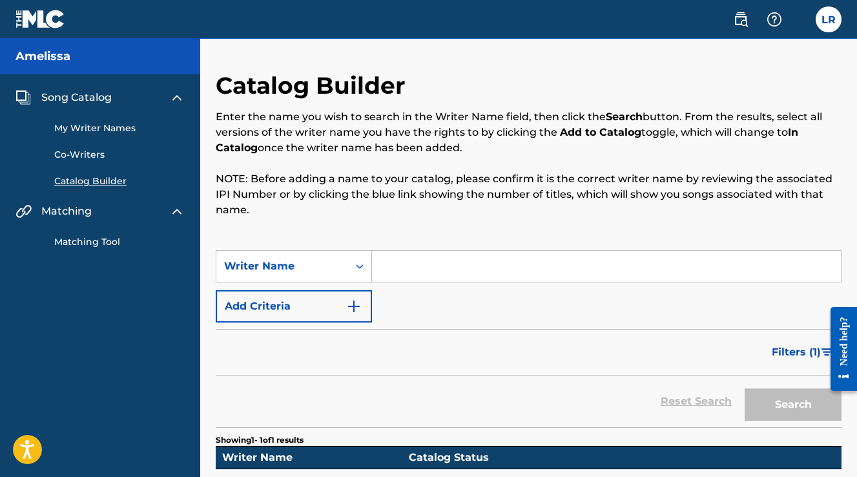
click at [405, 265] on input "Search Form" at bounding box center [606, 266] width 469 height 31
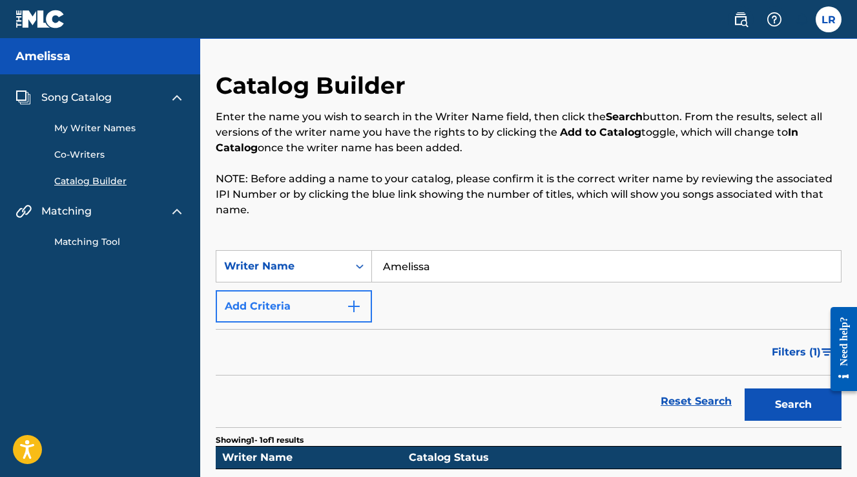
type input "Amelissa"
click at [358, 301] on img "Search Form" at bounding box center [354, 306] width 16 height 16
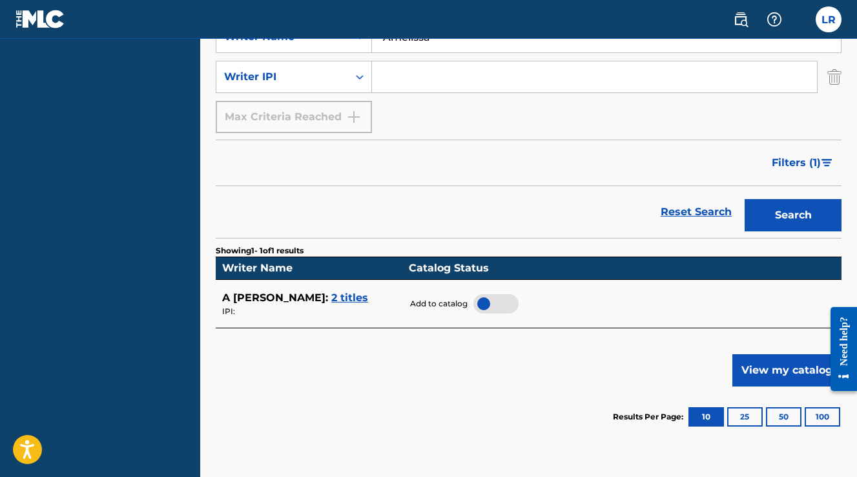
scroll to position [232, 0]
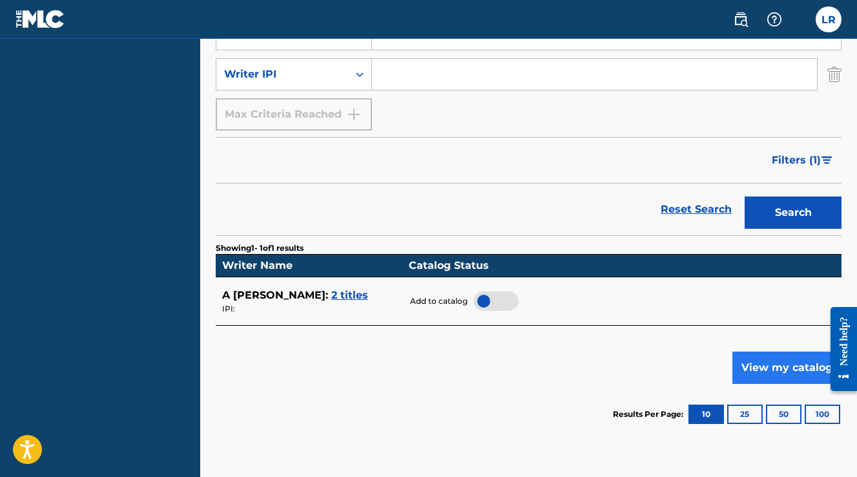
click at [773, 363] on button "View my catalog" at bounding box center [786, 367] width 109 height 32
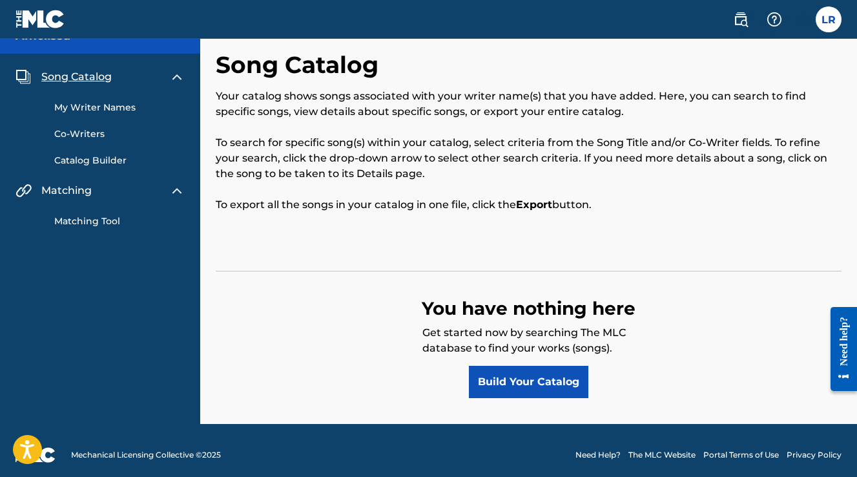
scroll to position [27, 0]
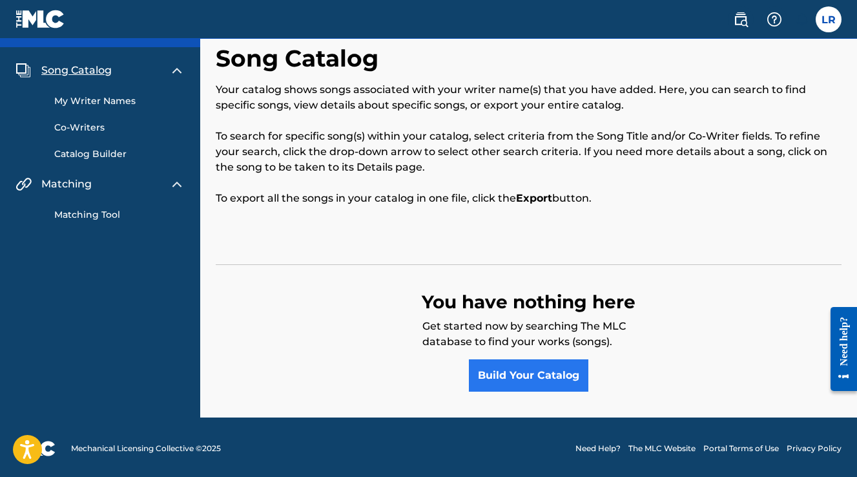
click at [537, 374] on link "Build Your Catalog" at bounding box center [528, 375] width 119 height 32
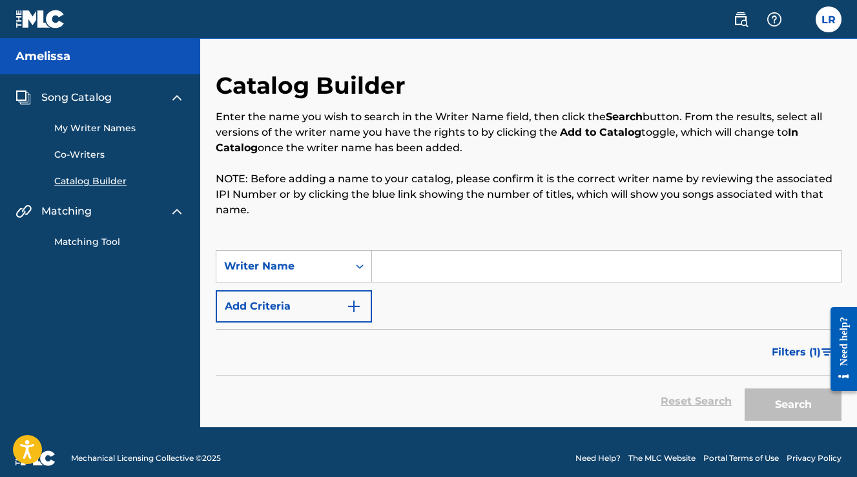
click at [387, 272] on input "Search Form" at bounding box center [606, 266] width 469 height 31
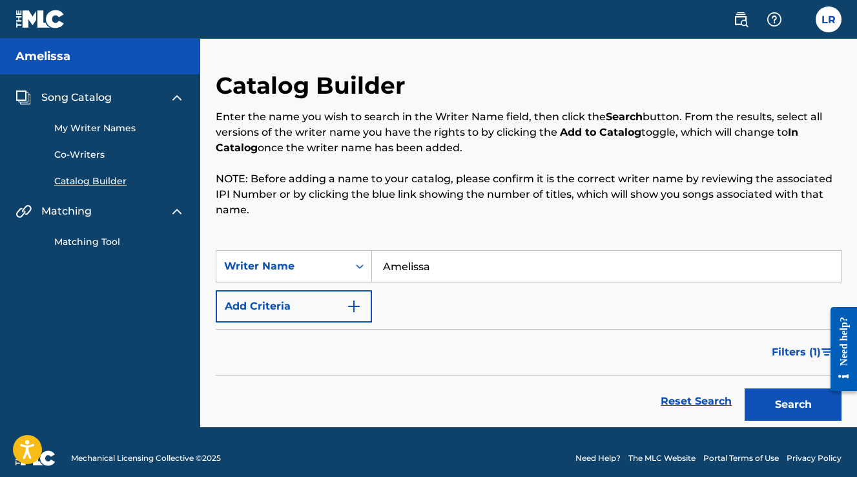
type input "Amelissa"
click at [92, 128] on link "My Writer Names" at bounding box center [119, 128] width 130 height 14
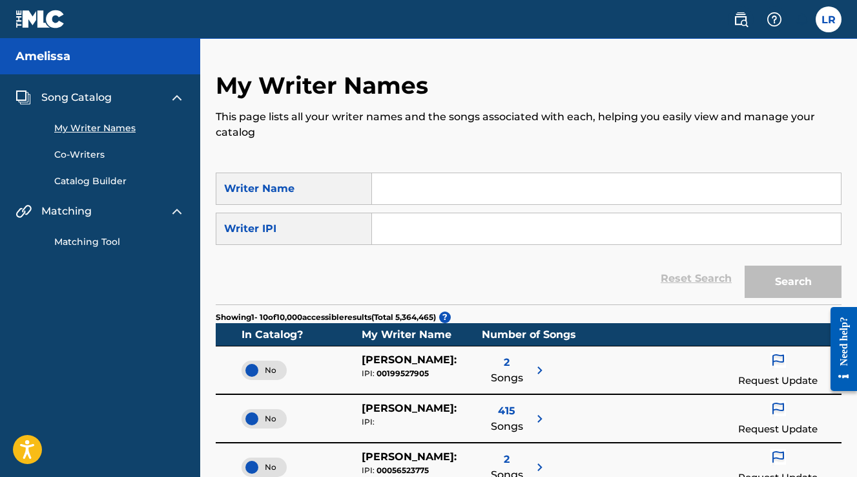
scroll to position [5, 0]
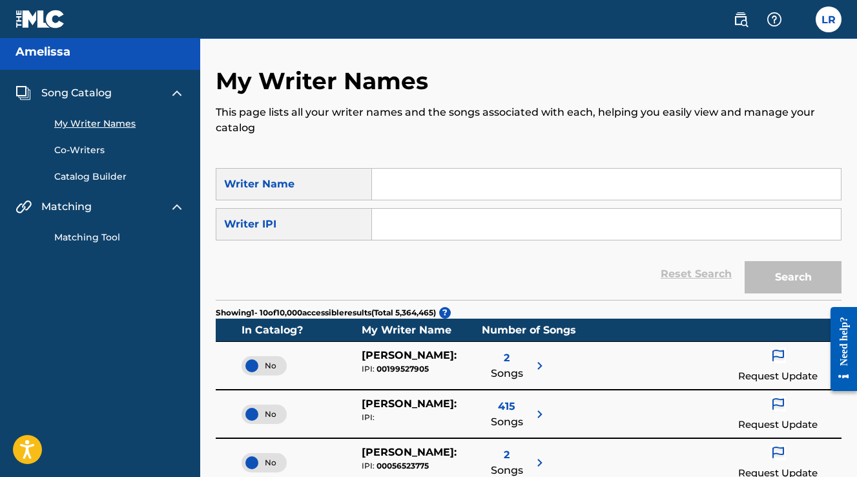
click at [455, 185] on input "Search Form" at bounding box center [606, 184] width 469 height 31
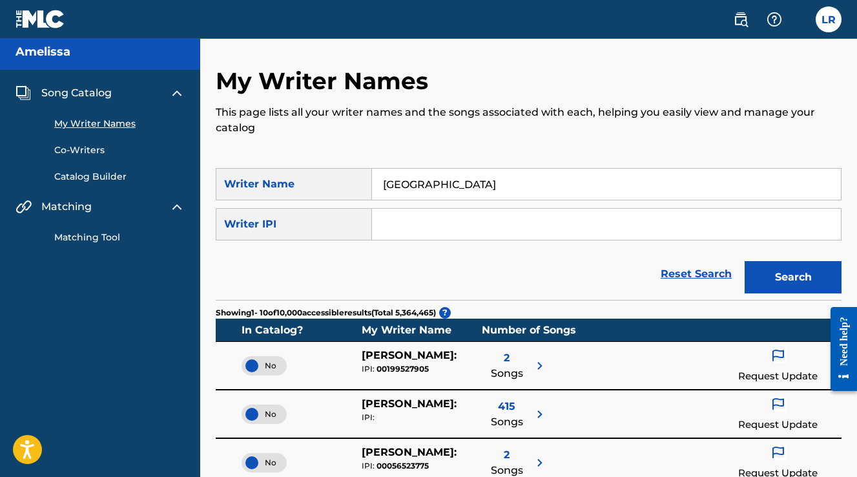
click at [399, 185] on input "[GEOGRAPHIC_DATA]" at bounding box center [606, 184] width 469 height 31
type input "Amelissa"
click at [309, 261] on div "Reset Search Search" at bounding box center [529, 274] width 626 height 52
